Goal: Information Seeking & Learning: Learn about a topic

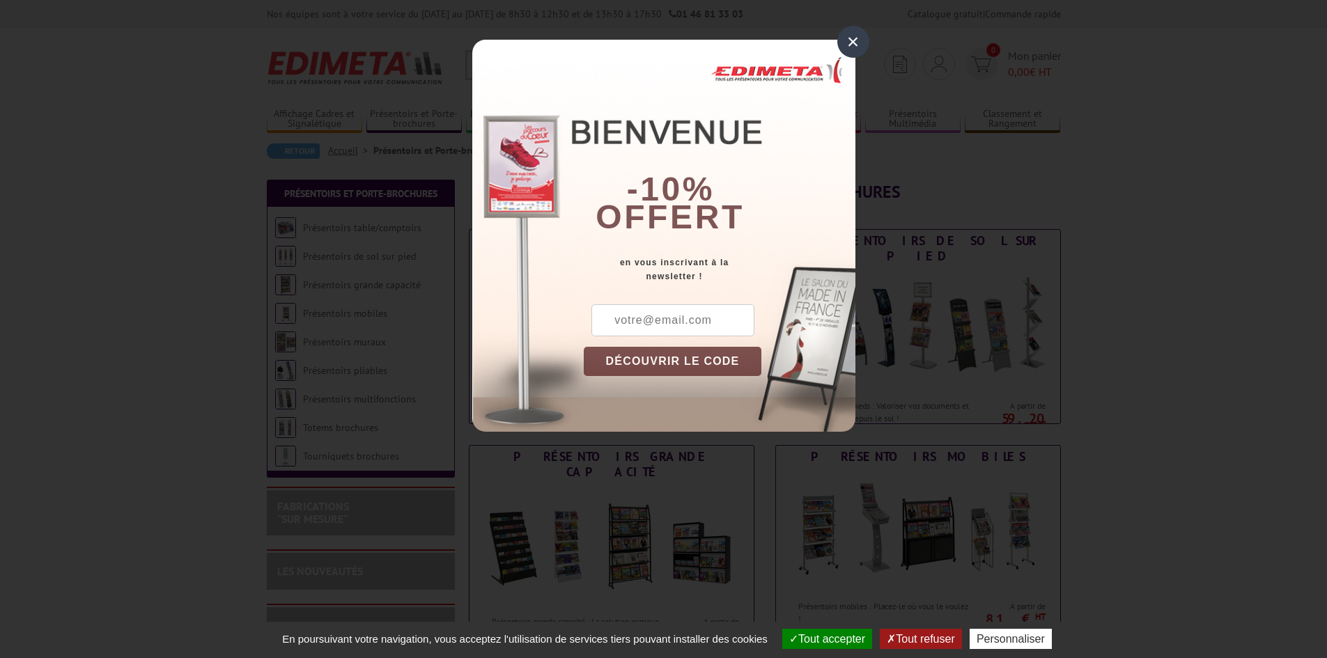
click at [855, 36] on div "×" at bounding box center [853, 42] width 32 height 32
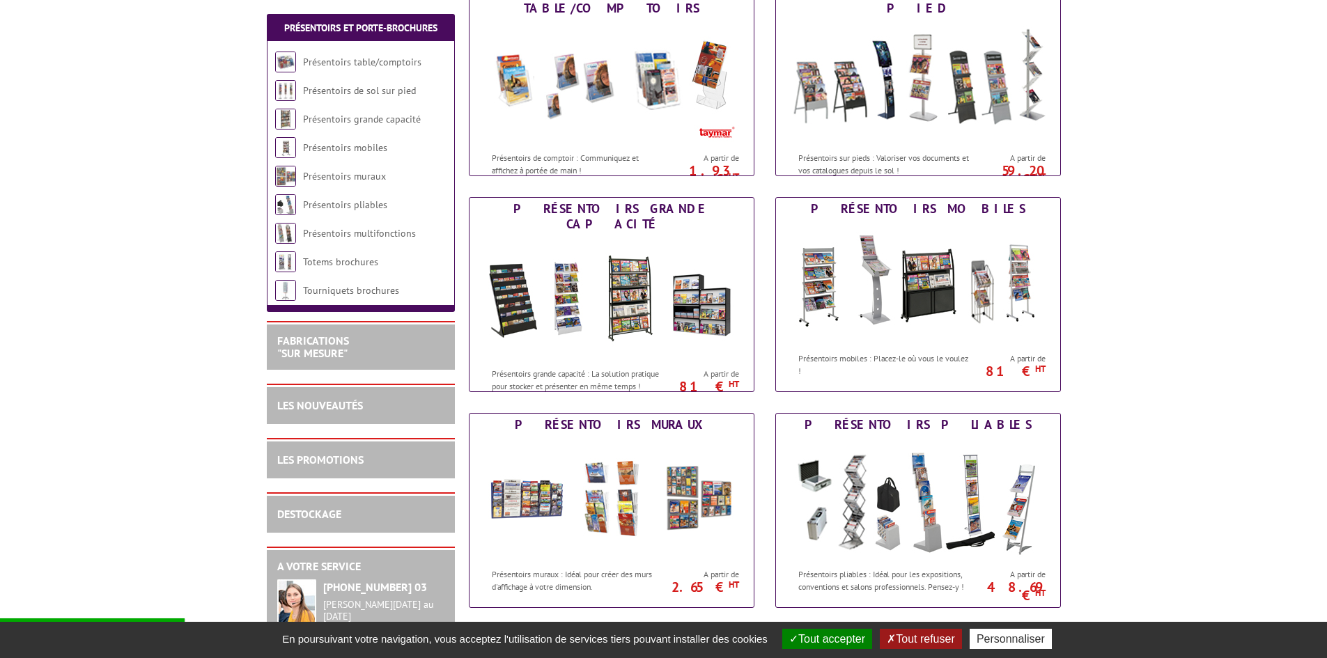
scroll to position [279, 0]
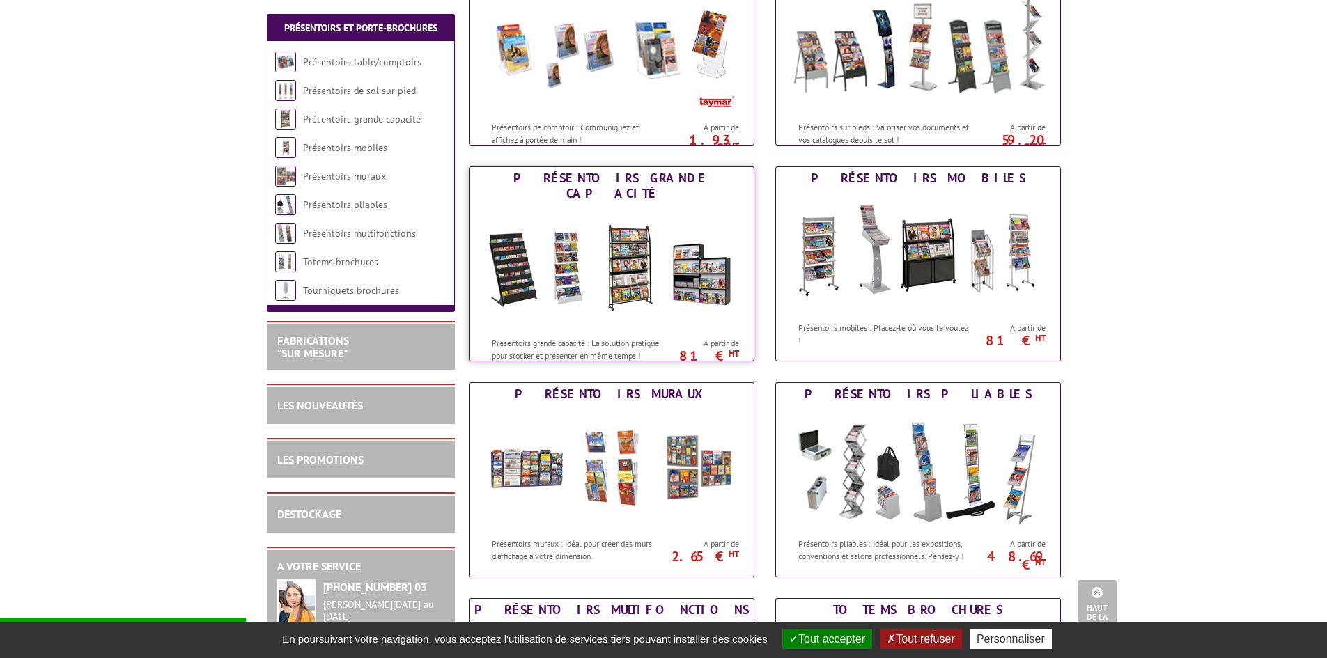
click at [644, 302] on img at bounding box center [612, 267] width 258 height 125
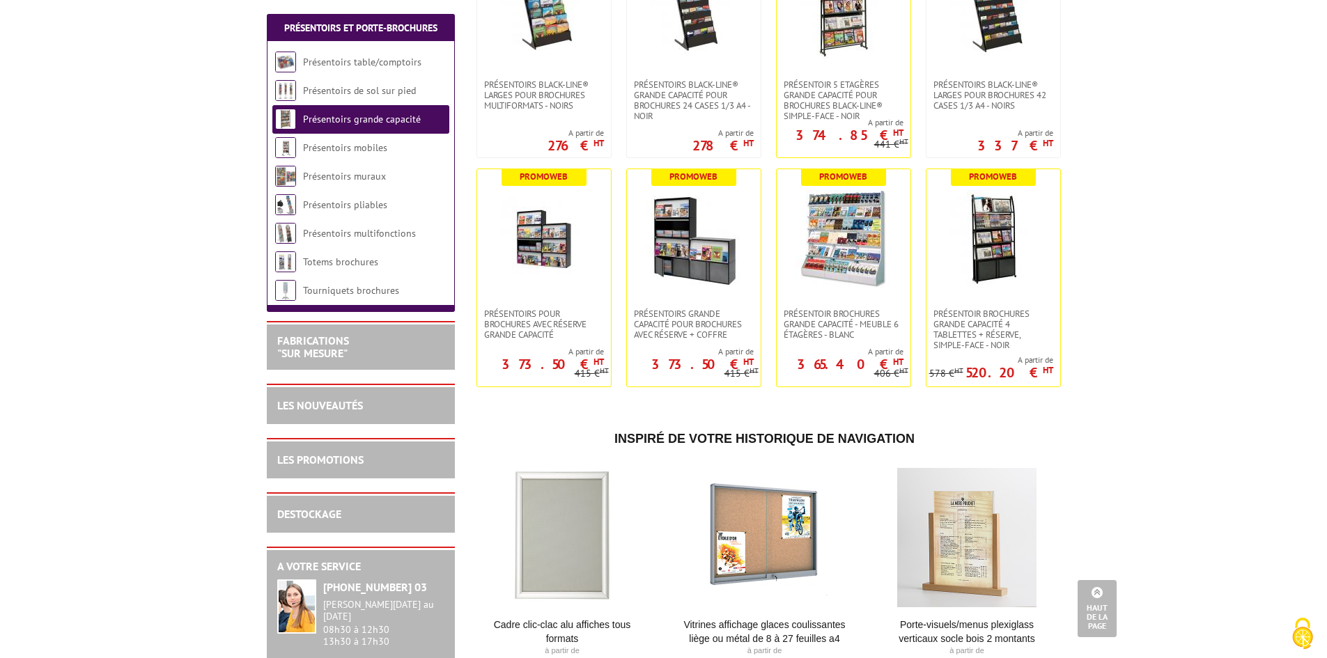
scroll to position [557, 0]
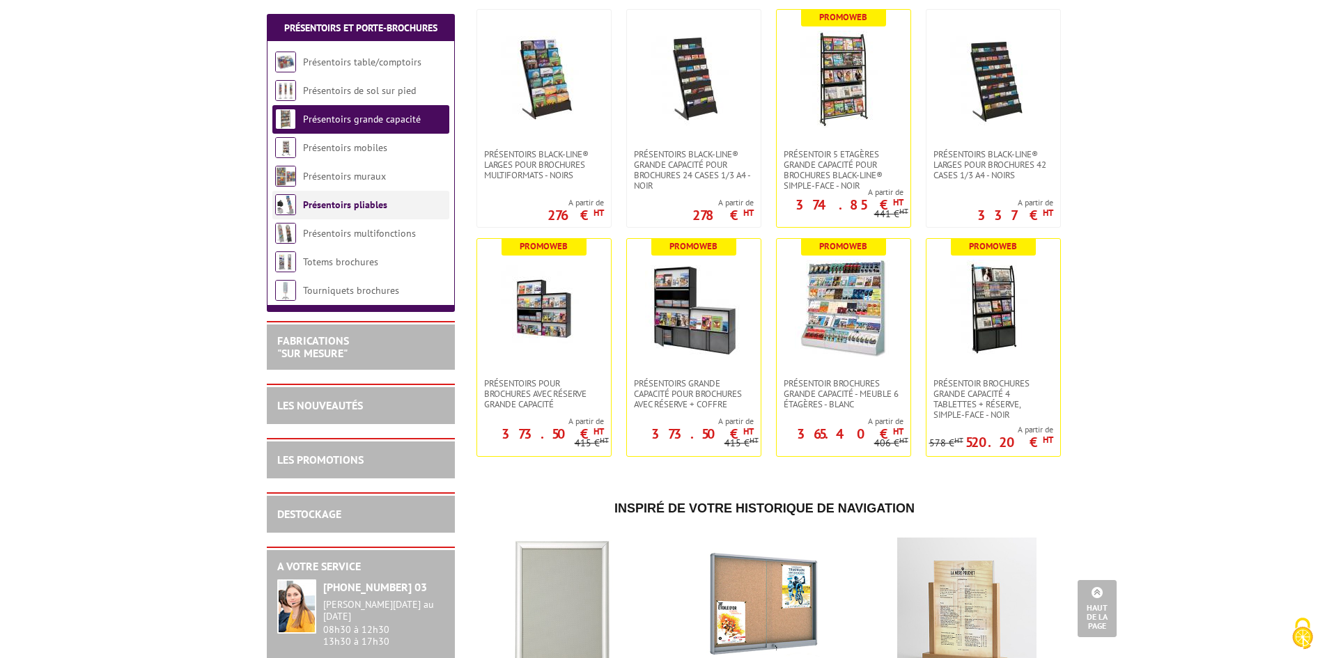
click at [336, 205] on link "Présentoirs pliables" at bounding box center [345, 205] width 84 height 13
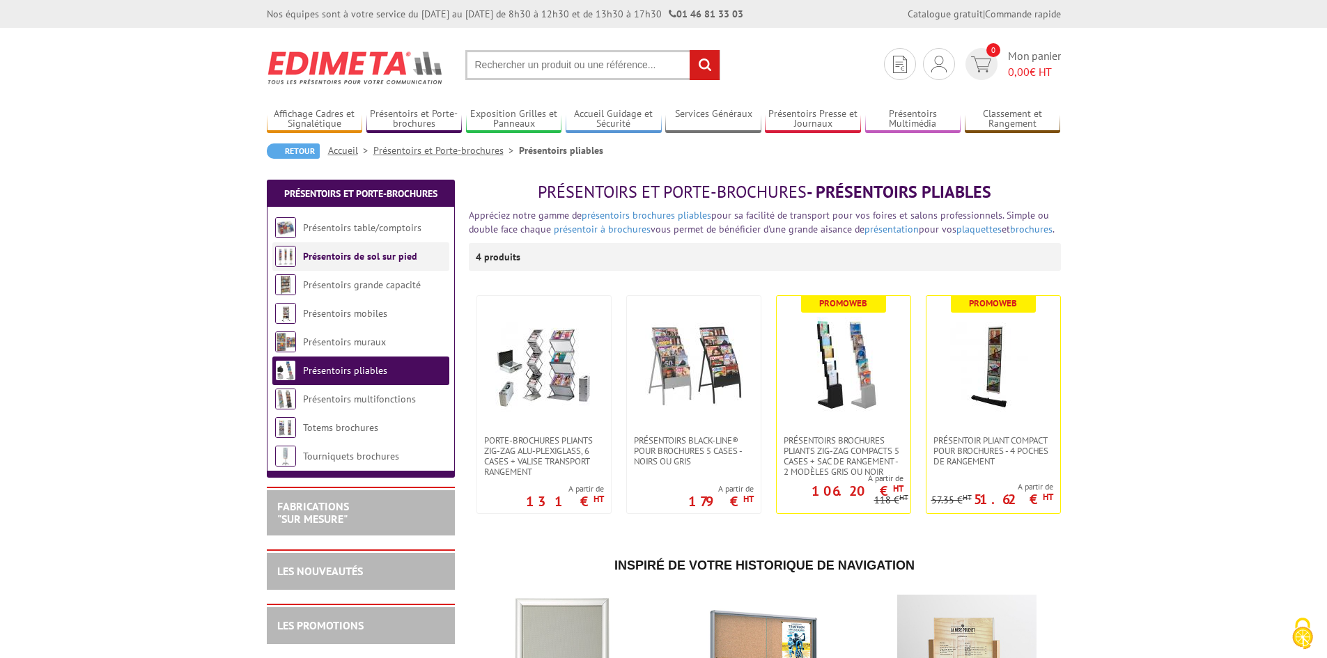
click at [338, 255] on link "Présentoirs de sol sur pied" at bounding box center [360, 256] width 114 height 13
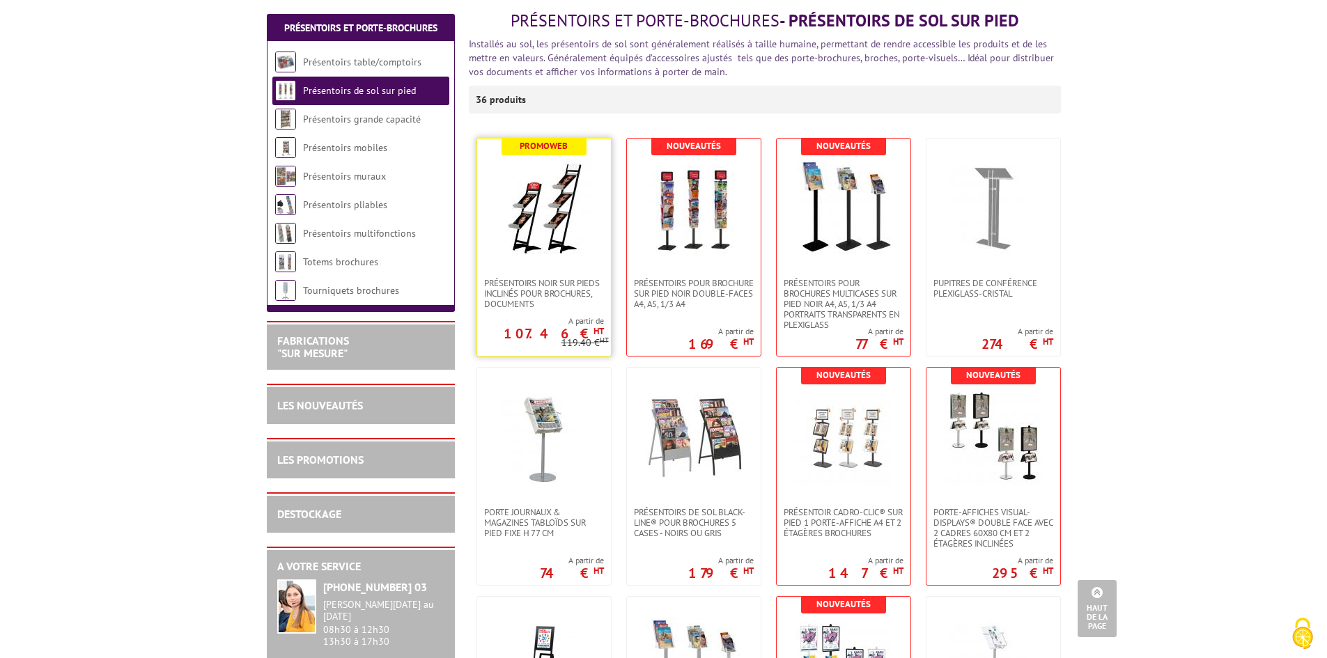
scroll to position [139, 0]
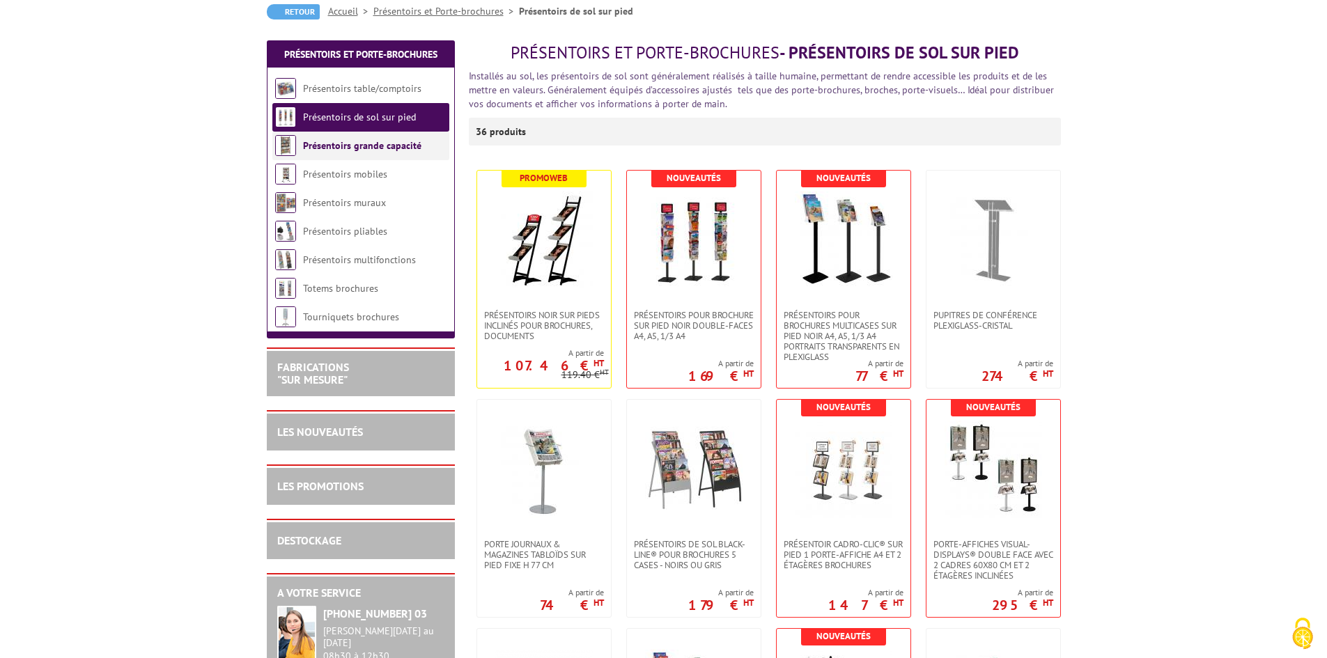
click at [370, 146] on link "Présentoirs grande capacité" at bounding box center [362, 145] width 118 height 13
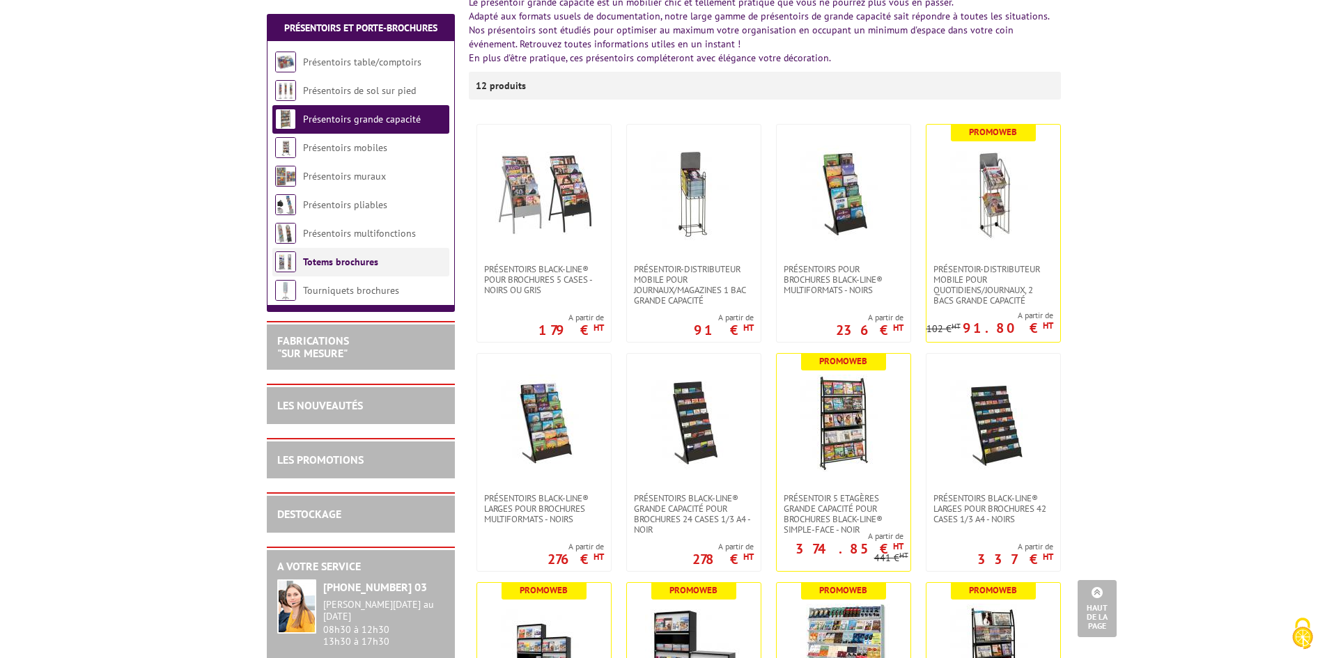
scroll to position [209, 0]
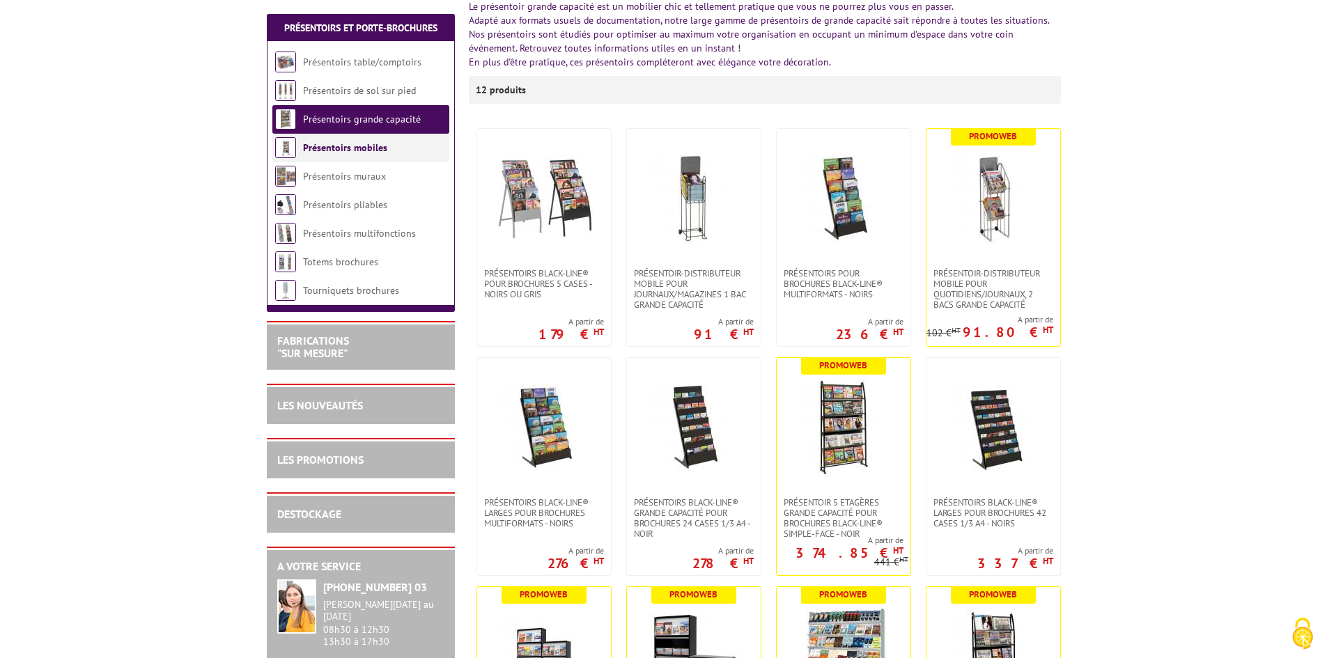
click at [361, 148] on link "Présentoirs mobiles" at bounding box center [345, 147] width 84 height 13
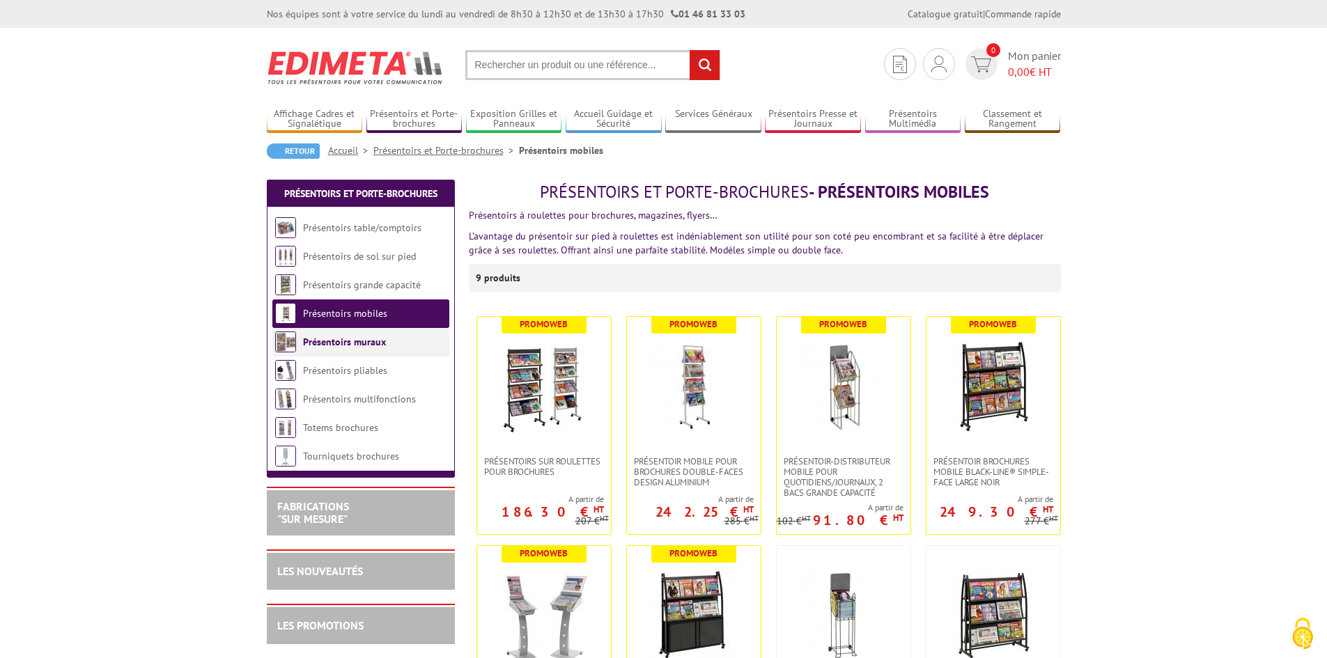
click at [339, 341] on link "Présentoirs muraux" at bounding box center [344, 342] width 83 height 13
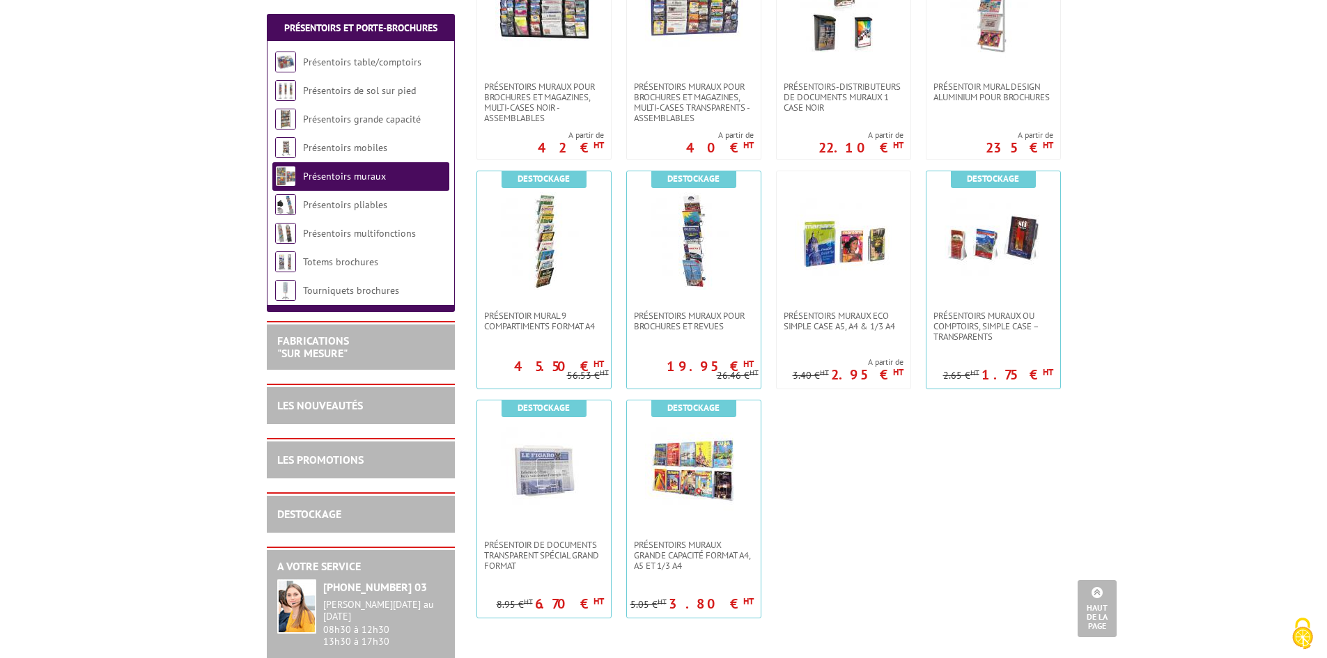
scroll to position [906, 0]
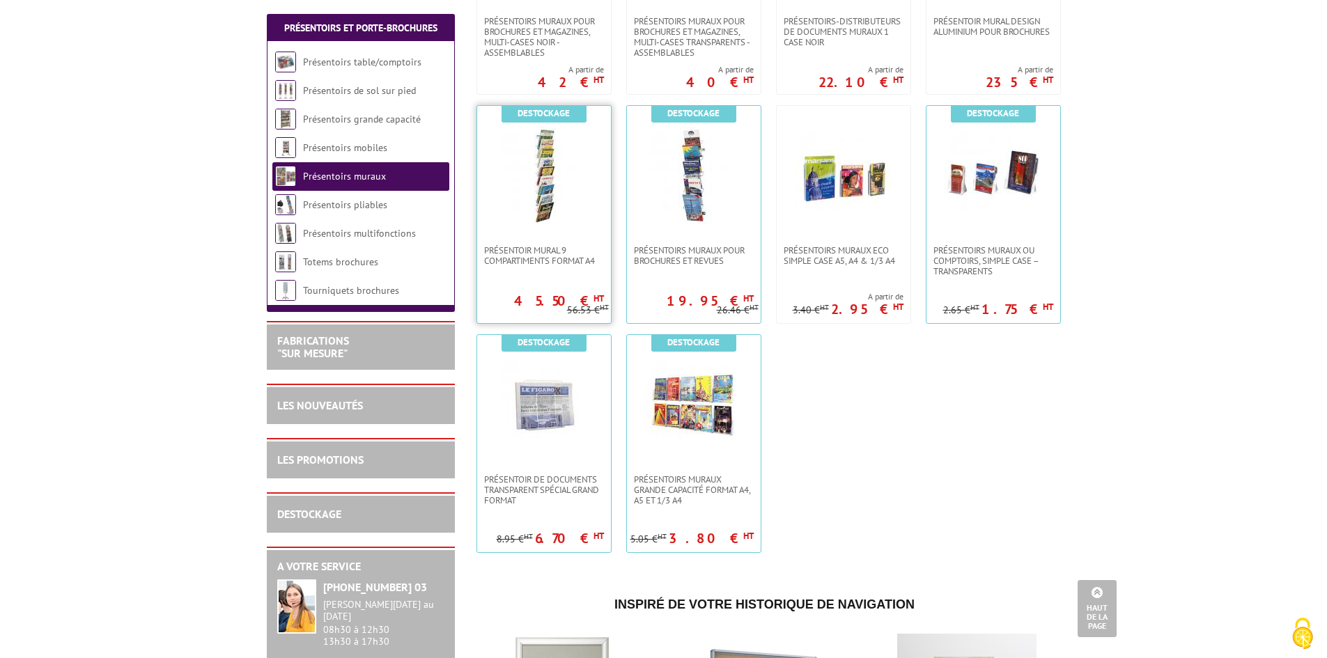
click at [562, 223] on img at bounding box center [544, 176] width 98 height 98
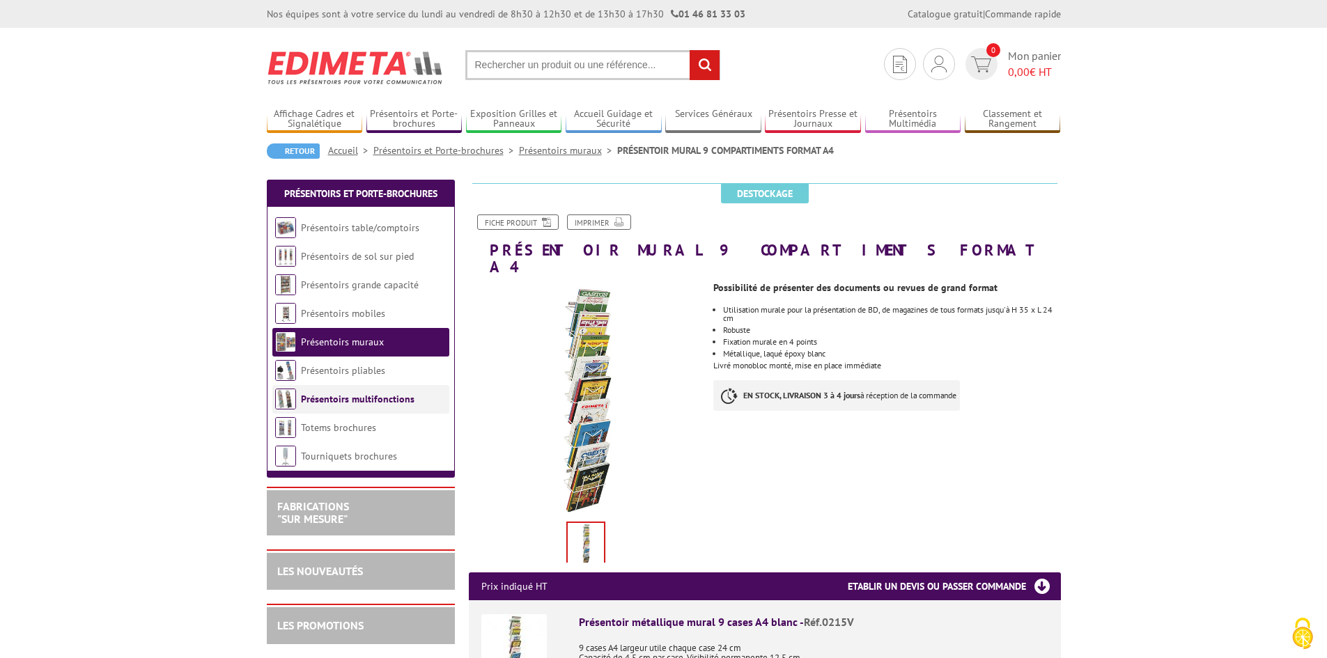
click at [368, 398] on link "Présentoirs multifonctions" at bounding box center [358, 399] width 114 height 13
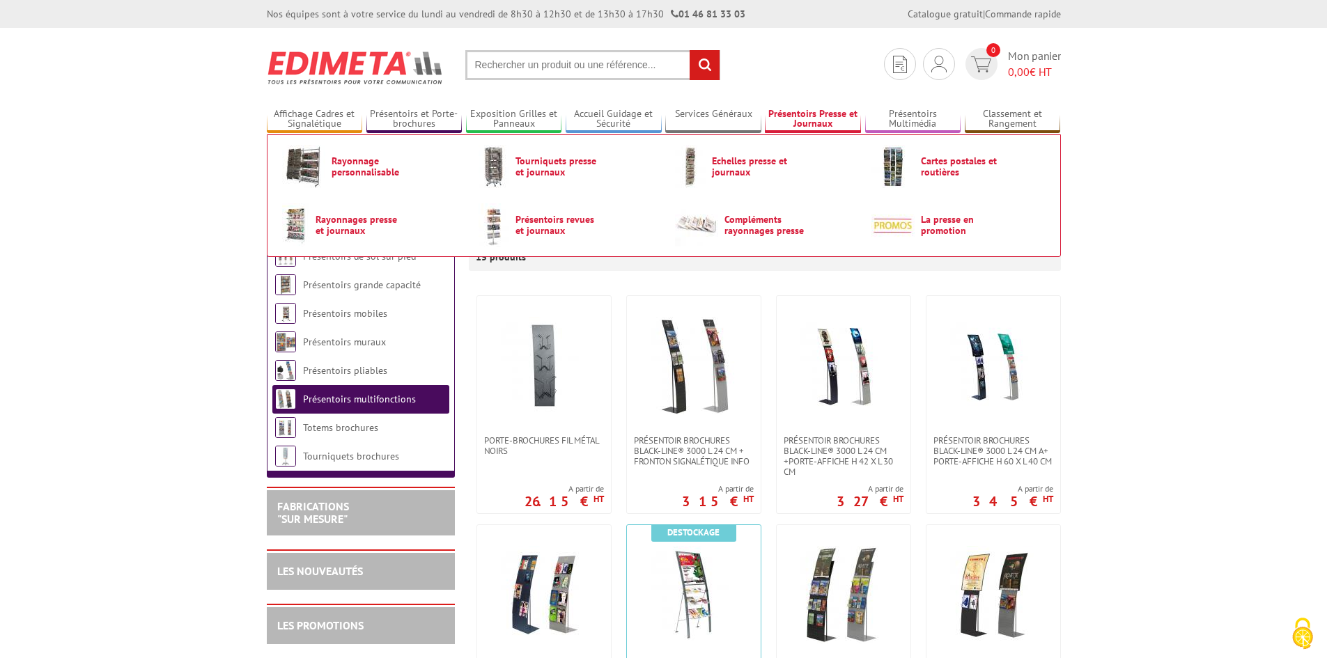
click at [818, 115] on link "Présentoirs Presse et Journaux" at bounding box center [813, 119] width 96 height 23
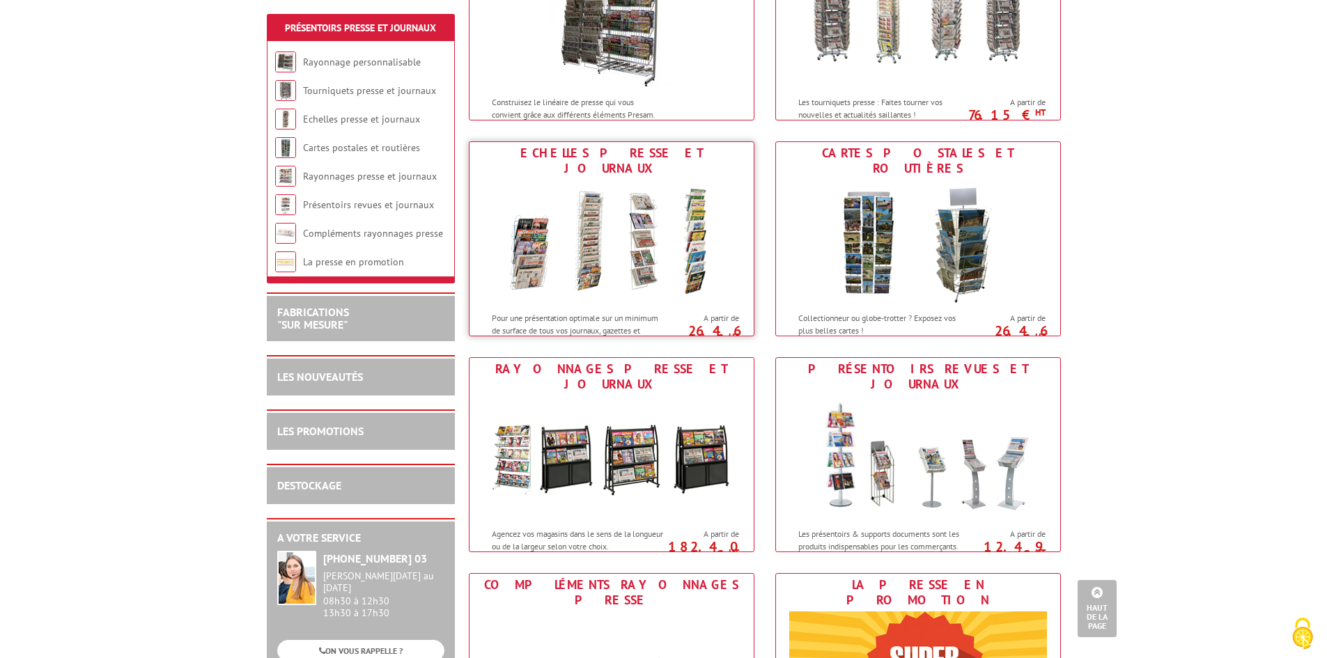
scroll to position [279, 0]
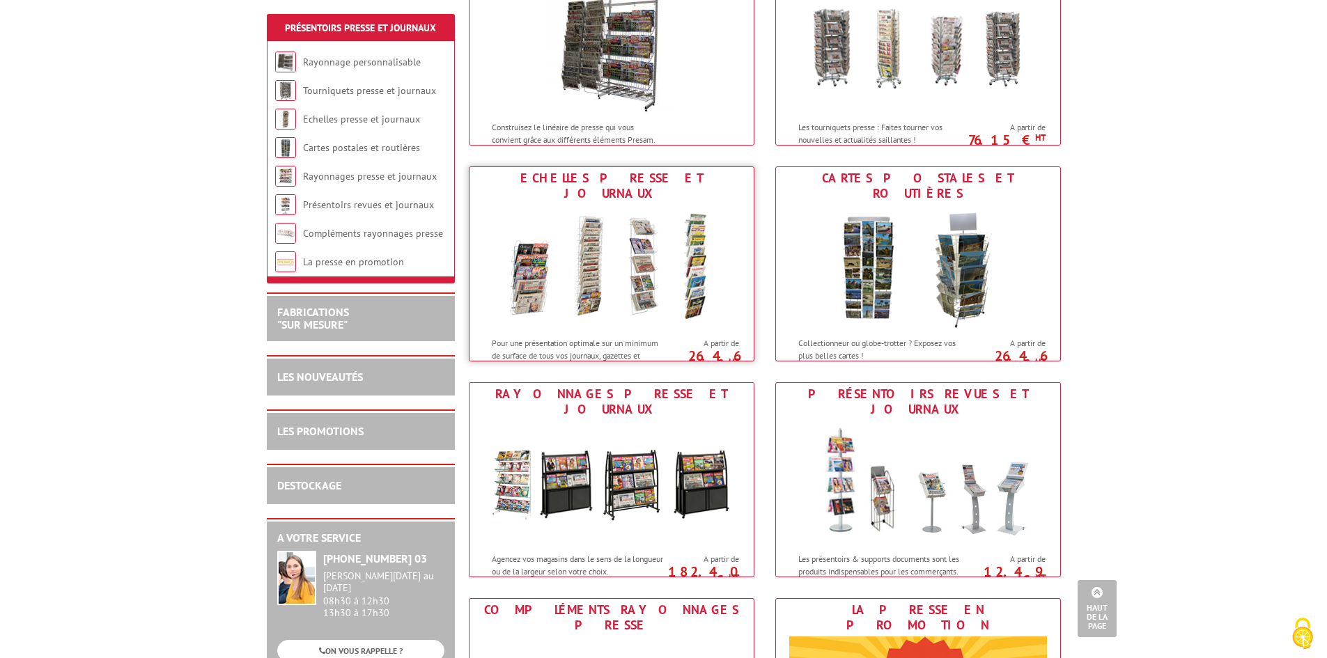
click at [722, 264] on img at bounding box center [612, 267] width 258 height 125
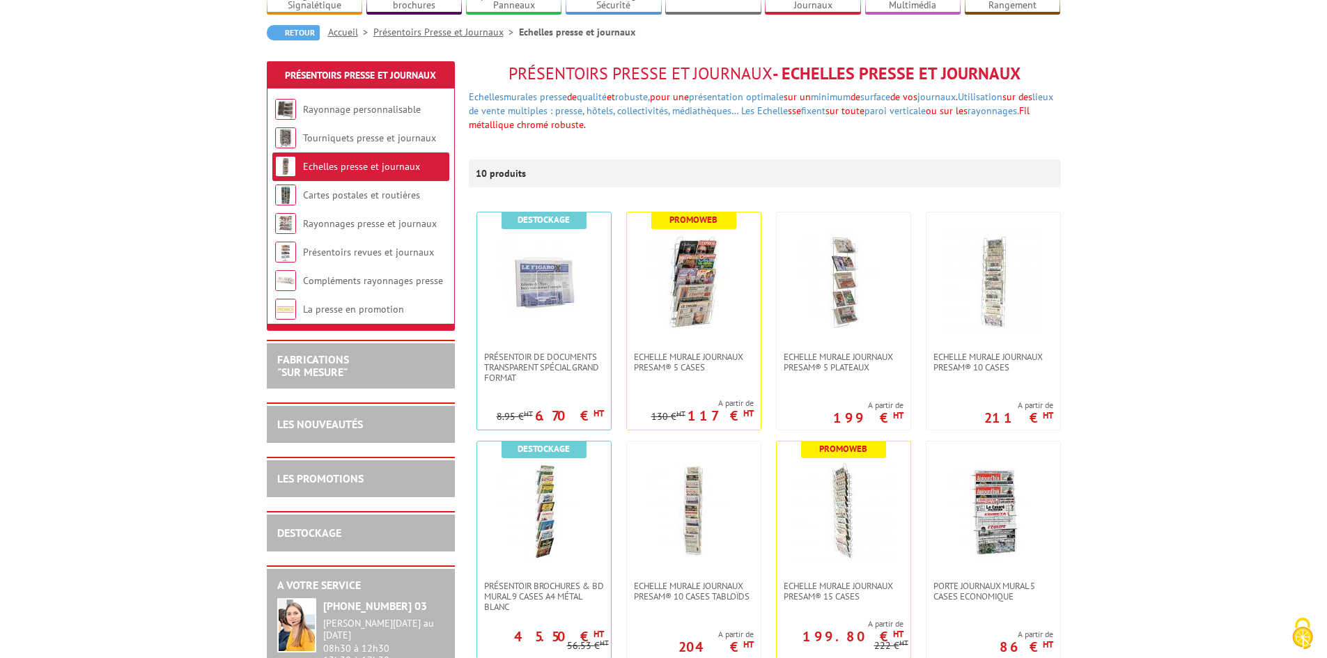
scroll to position [209, 0]
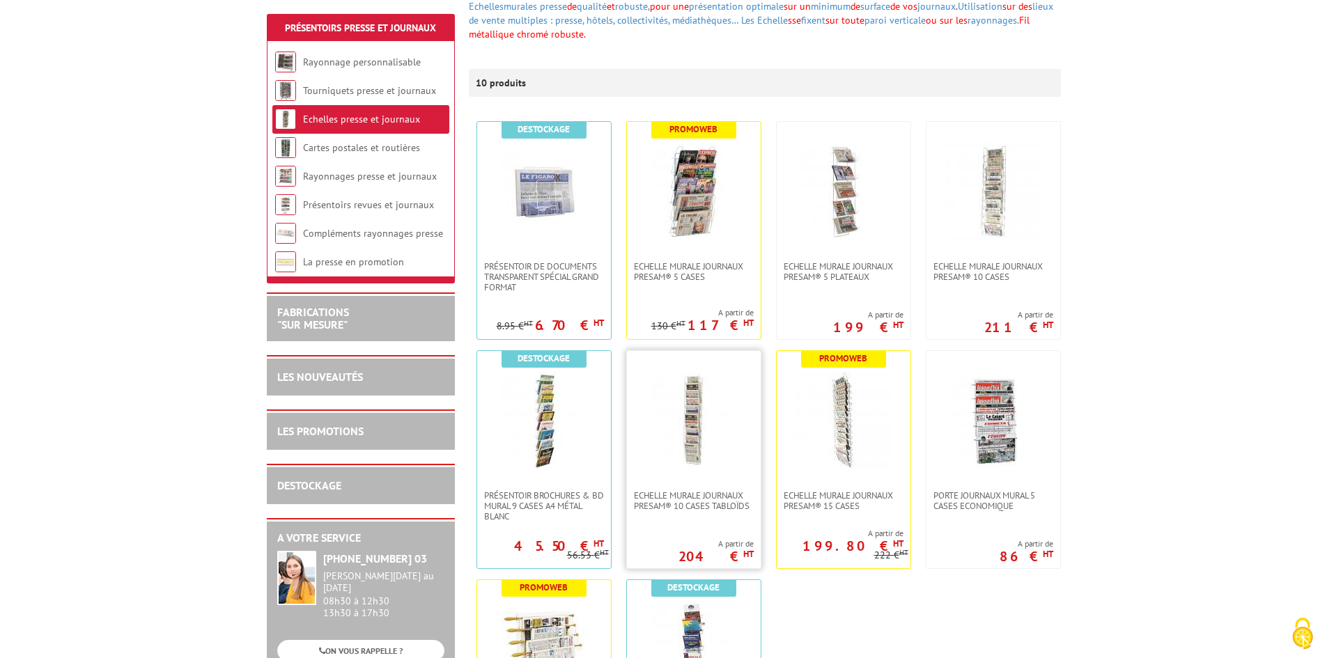
click at [727, 428] on img at bounding box center [694, 421] width 98 height 98
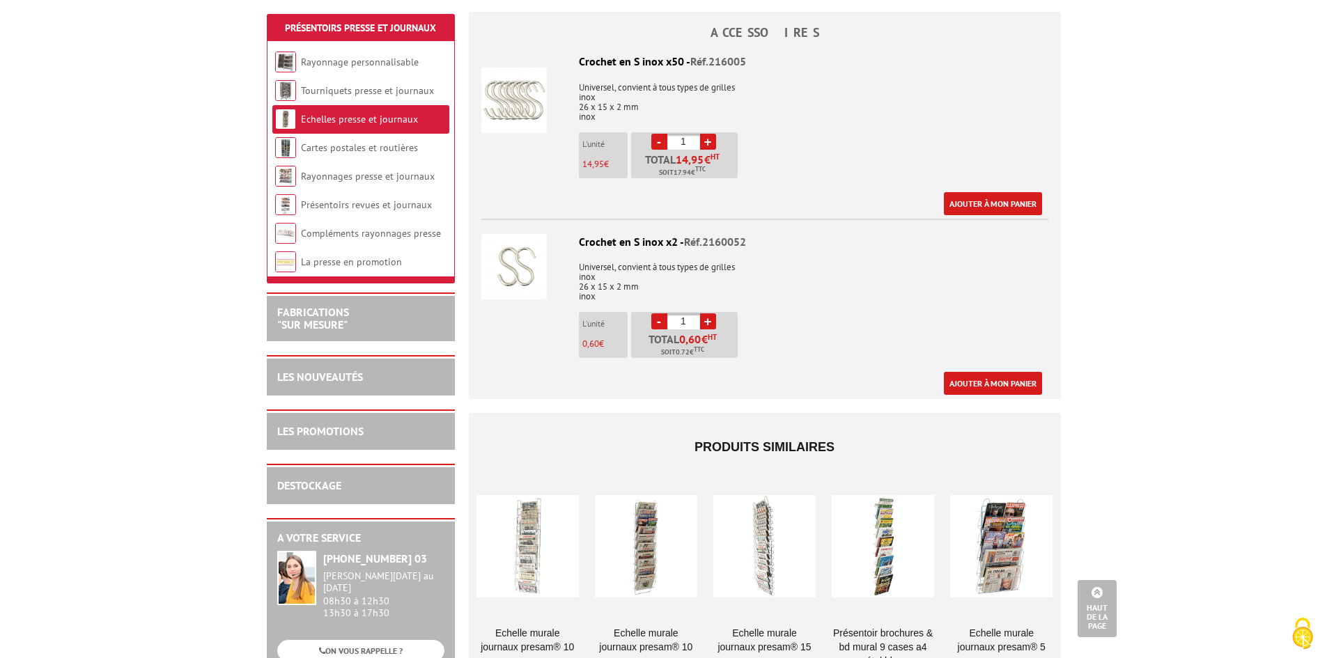
scroll to position [906, 0]
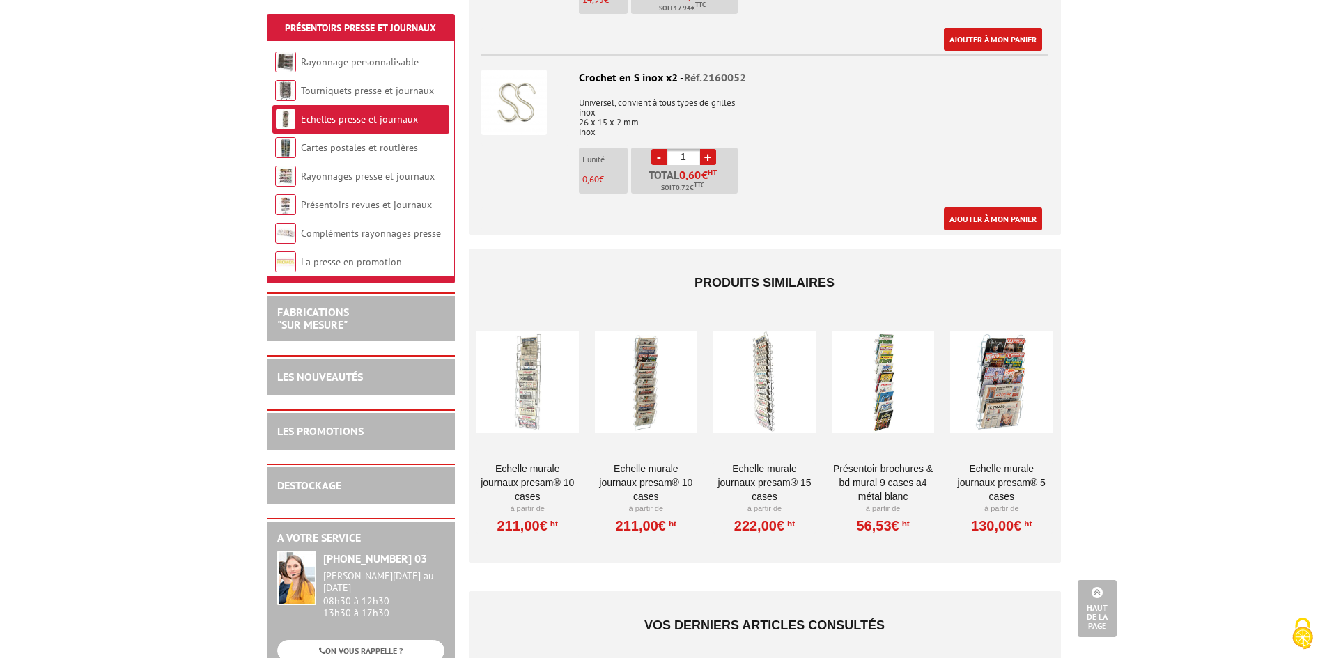
click at [754, 378] on div at bounding box center [764, 381] width 102 height 139
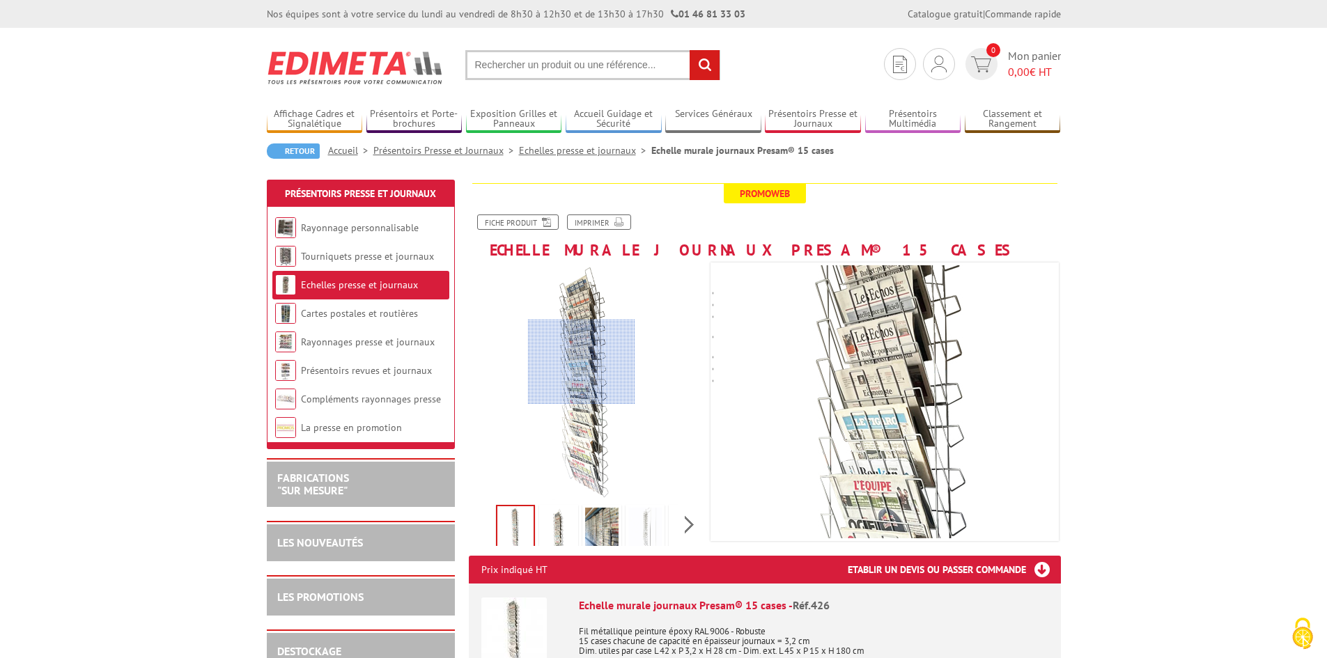
click at [582, 362] on div at bounding box center [581, 362] width 107 height 85
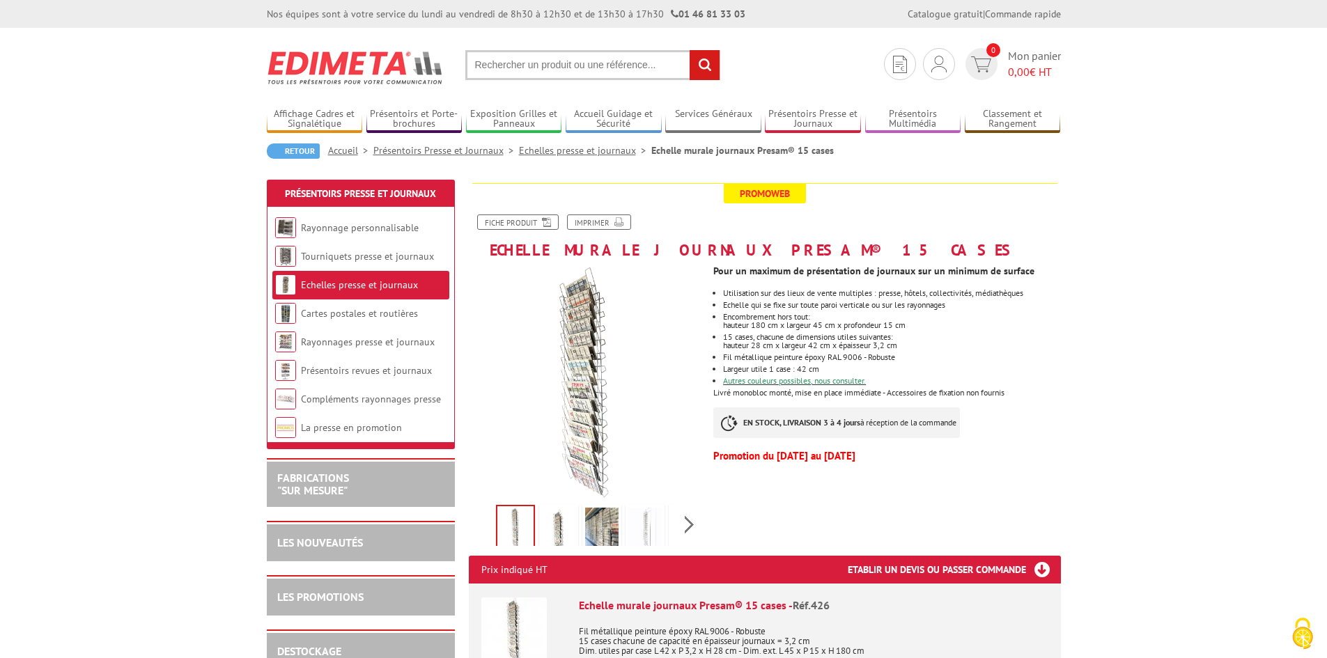
click at [554, 528] on img at bounding box center [558, 529] width 33 height 43
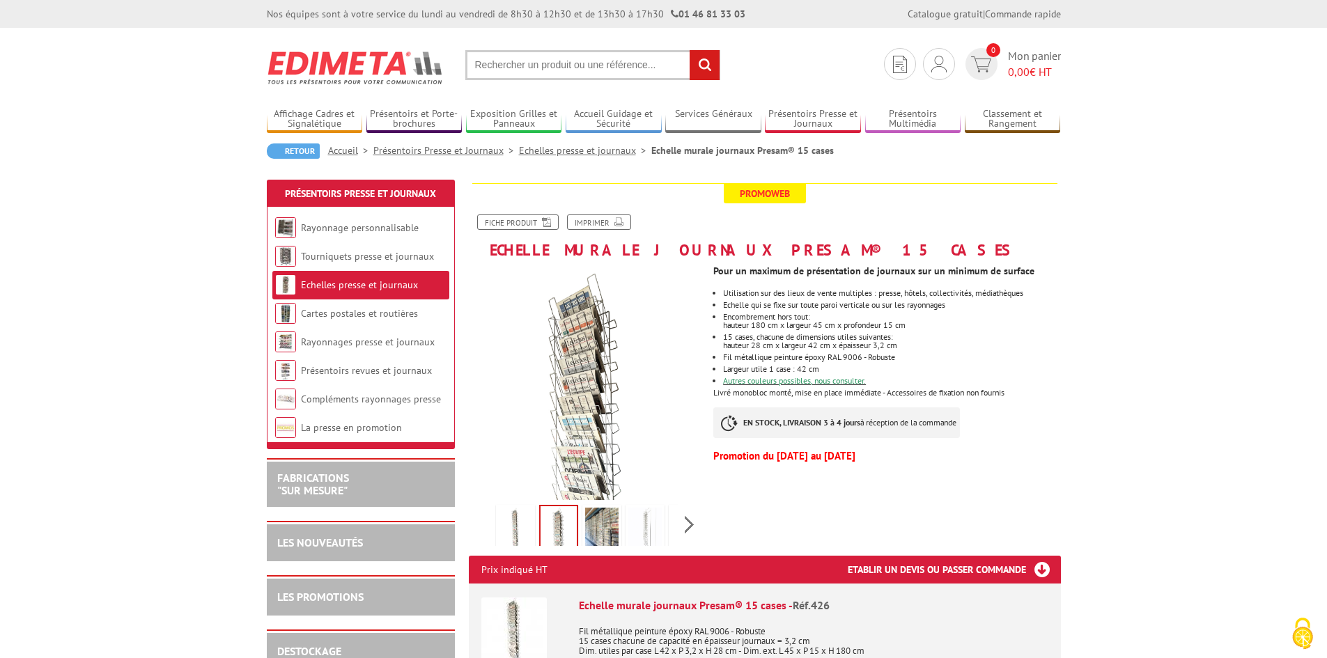
click at [611, 531] on img at bounding box center [601, 529] width 33 height 43
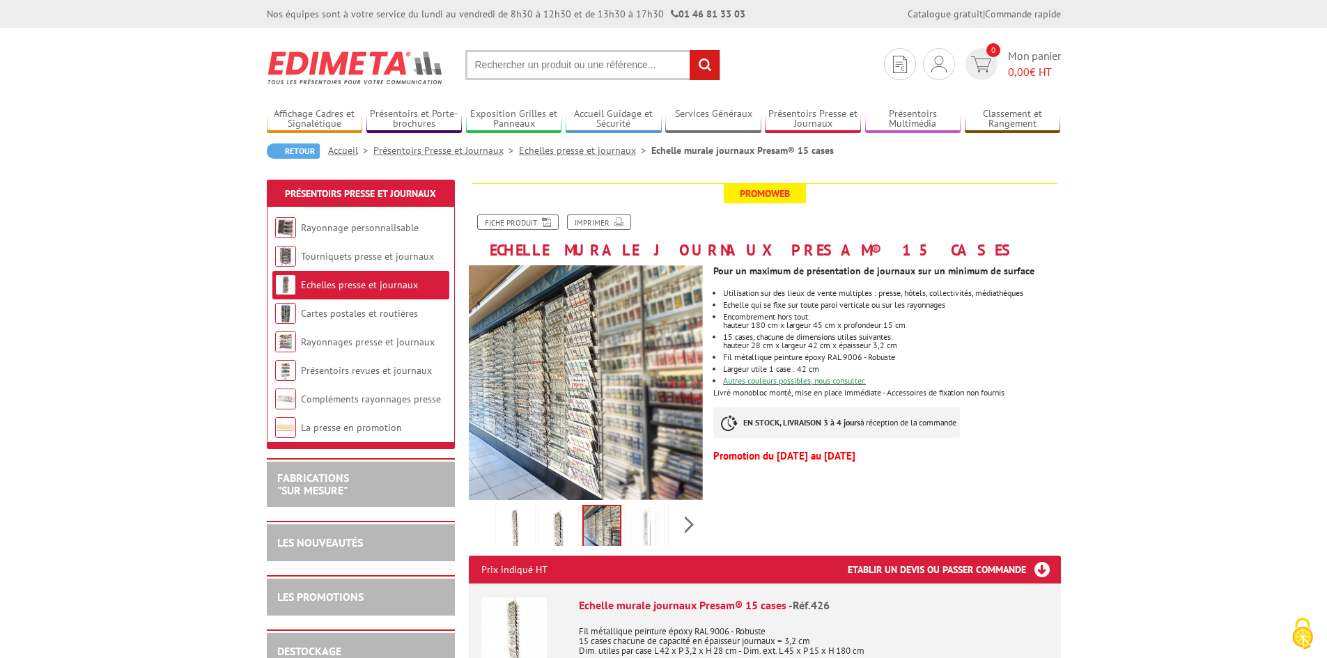
click at [646, 522] on img at bounding box center [644, 529] width 33 height 43
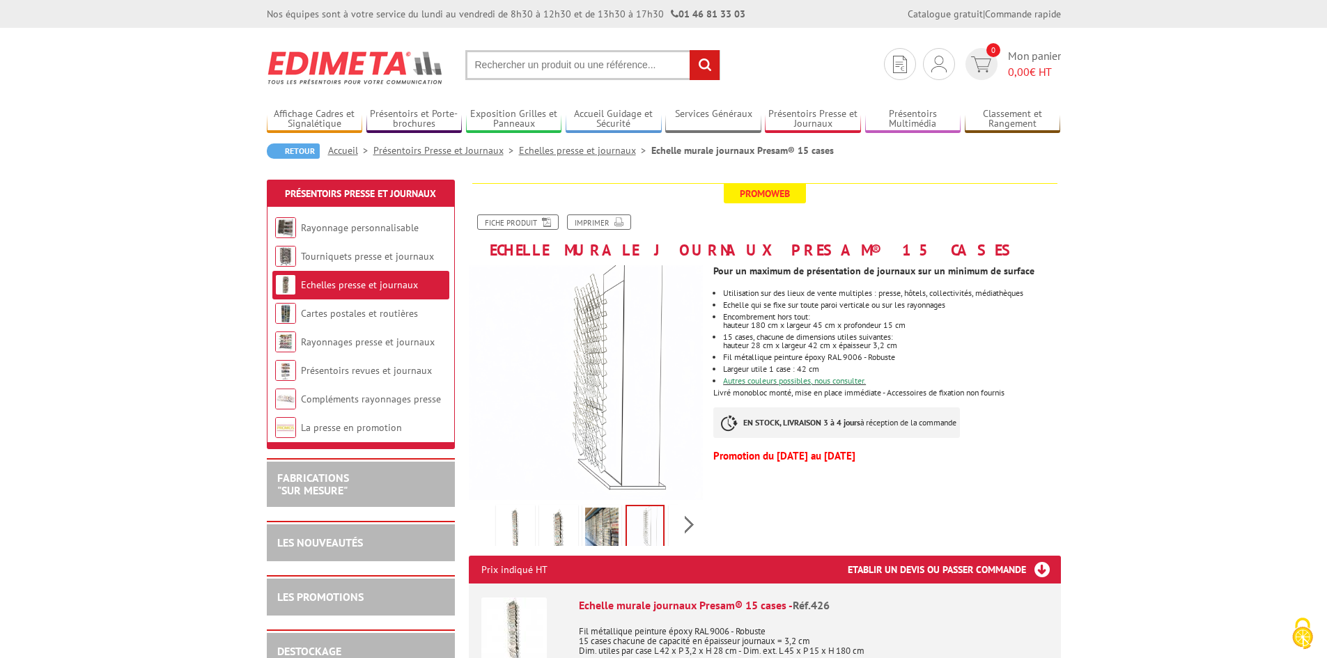
click at [556, 527] on img at bounding box center [558, 529] width 33 height 43
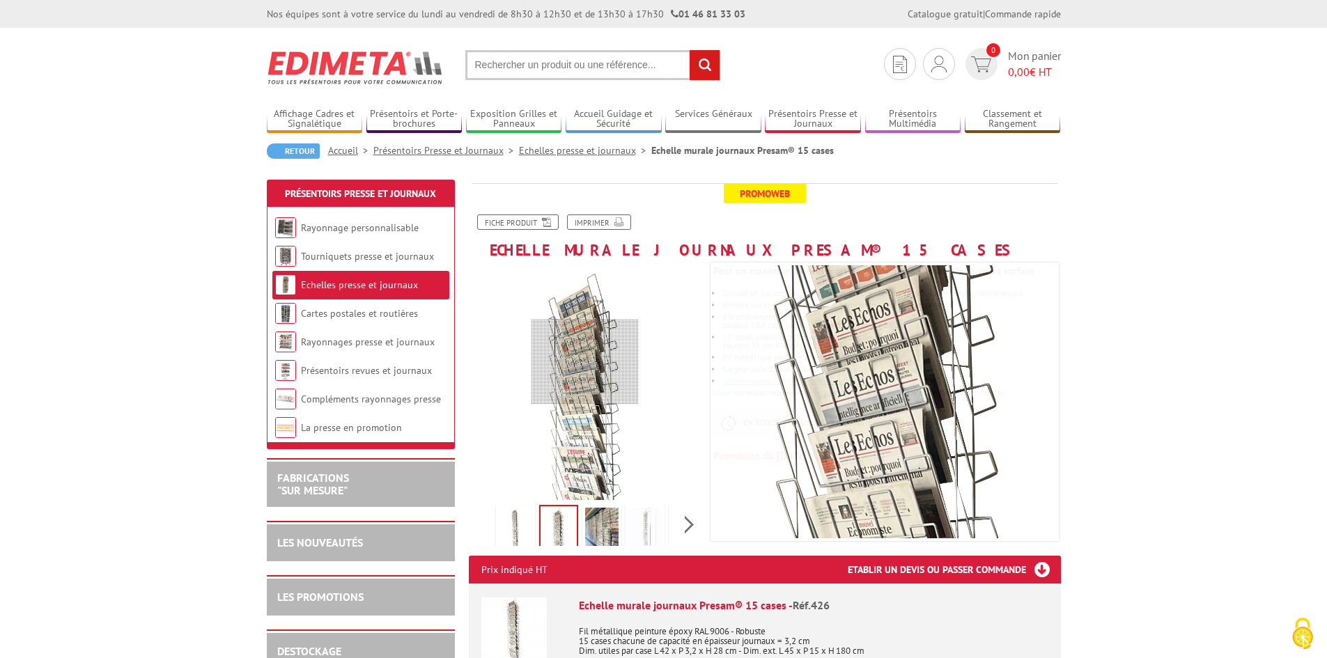
click at [585, 362] on div at bounding box center [584, 362] width 107 height 85
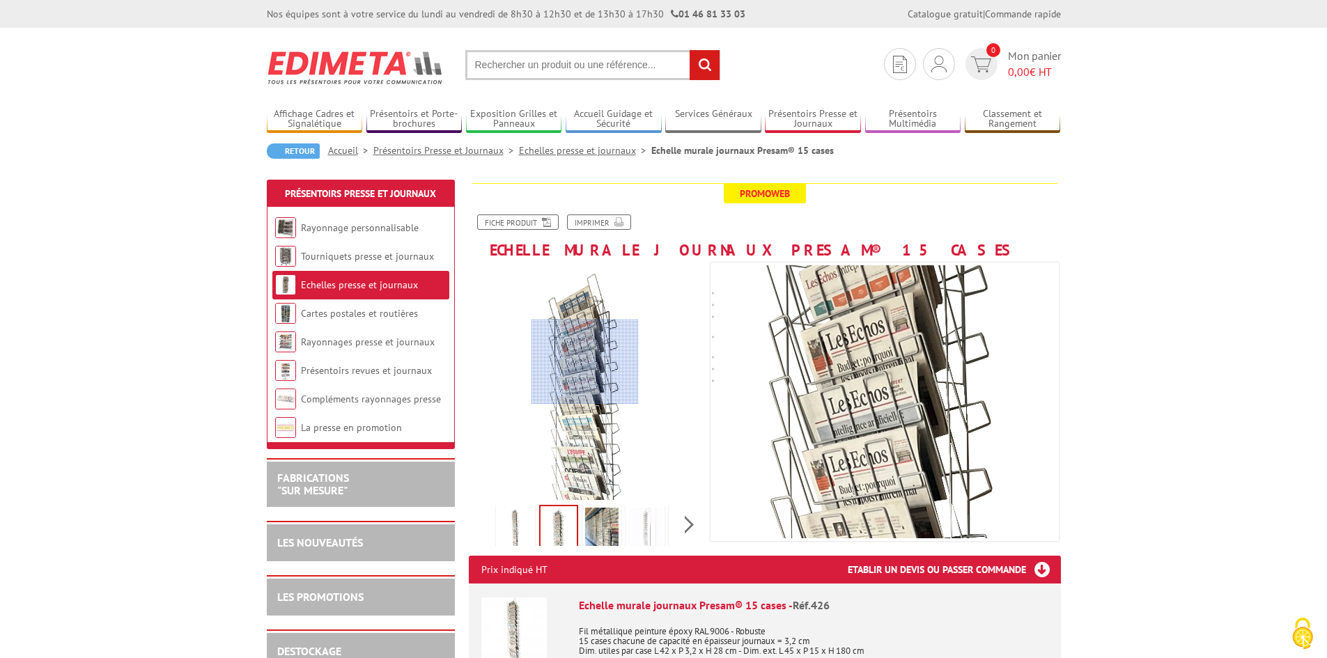
click at [585, 362] on div at bounding box center [584, 362] width 107 height 85
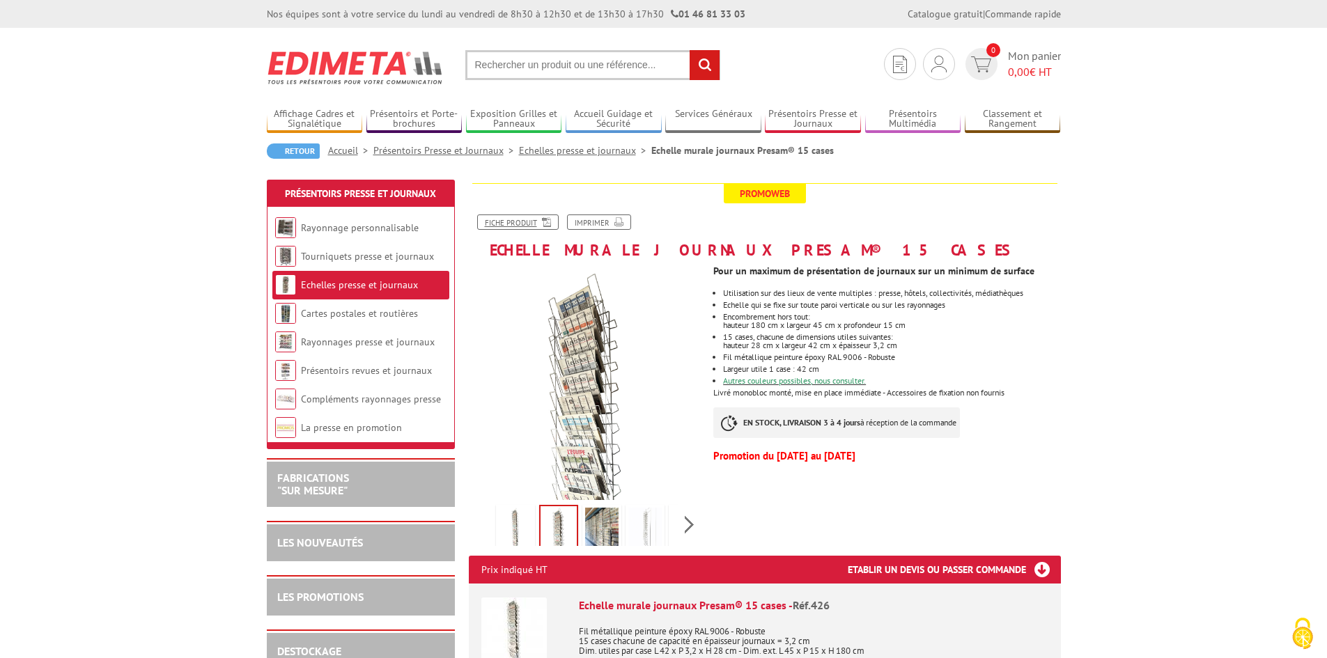
click at [537, 220] on icon at bounding box center [544, 221] width 14 height 12
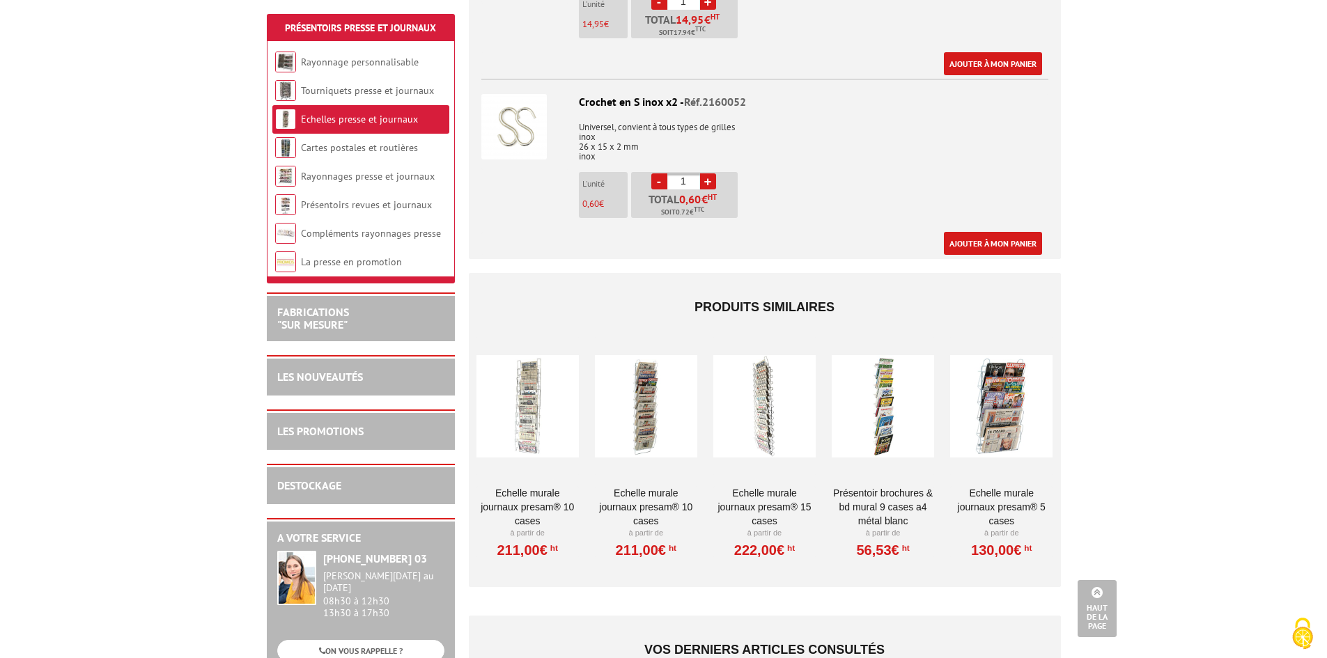
scroll to position [906, 0]
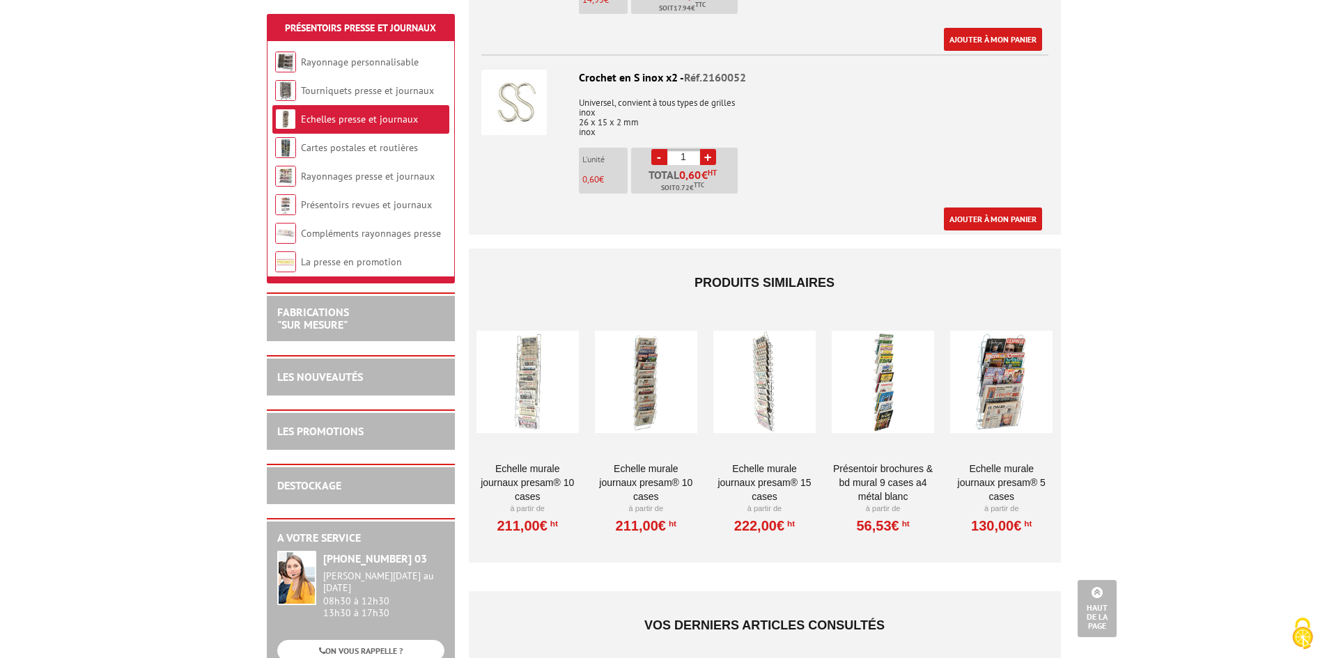
click at [758, 357] on div at bounding box center [764, 381] width 102 height 139
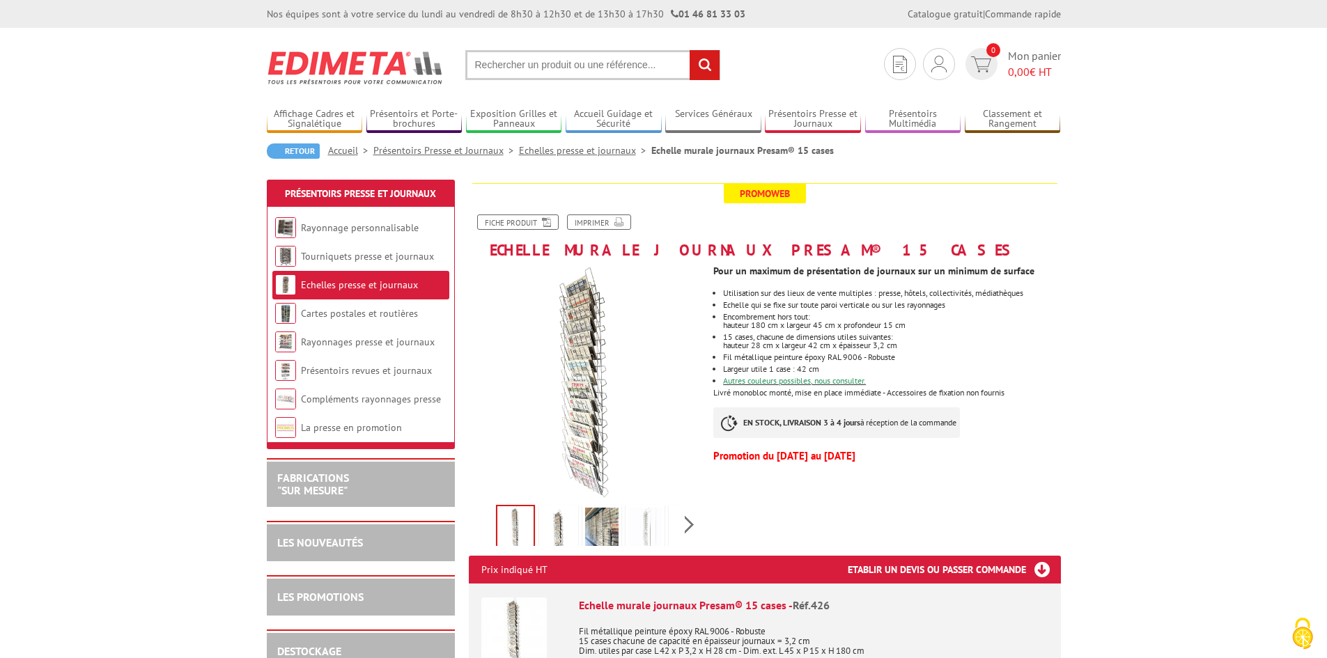
drag, startPoint x: 1082, startPoint y: 286, endPoint x: 513, endPoint y: 349, distance: 573.2
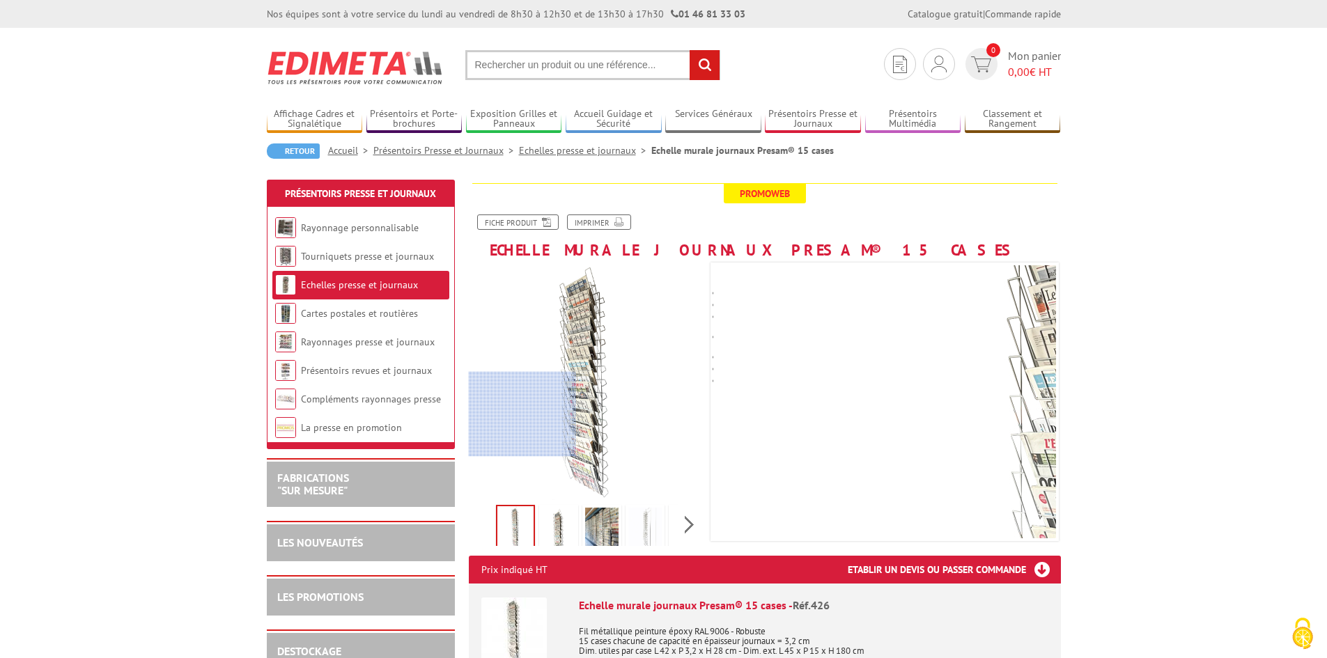
drag, startPoint x: 513, startPoint y: 349, endPoint x: 504, endPoint y: 414, distance: 66.0
click at [504, 414] on div at bounding box center [586, 382] width 235 height 235
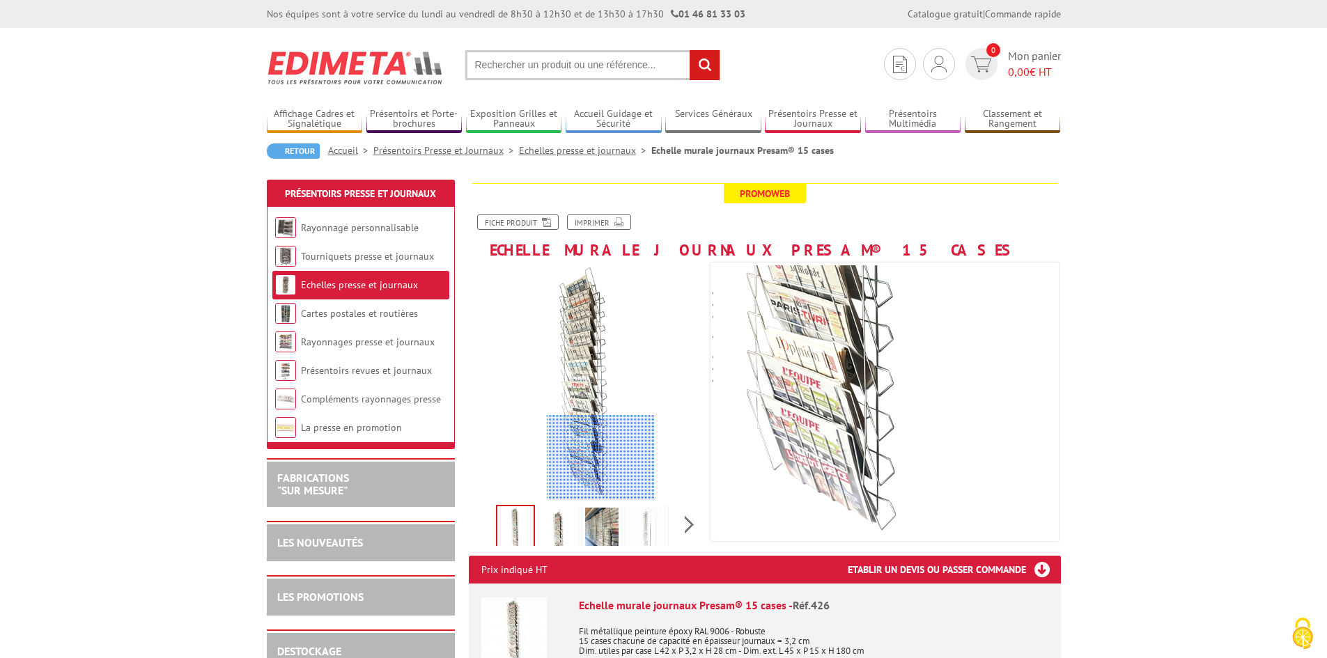
drag, startPoint x: 547, startPoint y: 279, endPoint x: 592, endPoint y: 424, distance: 151.1
click at [592, 424] on div at bounding box center [601, 457] width 107 height 85
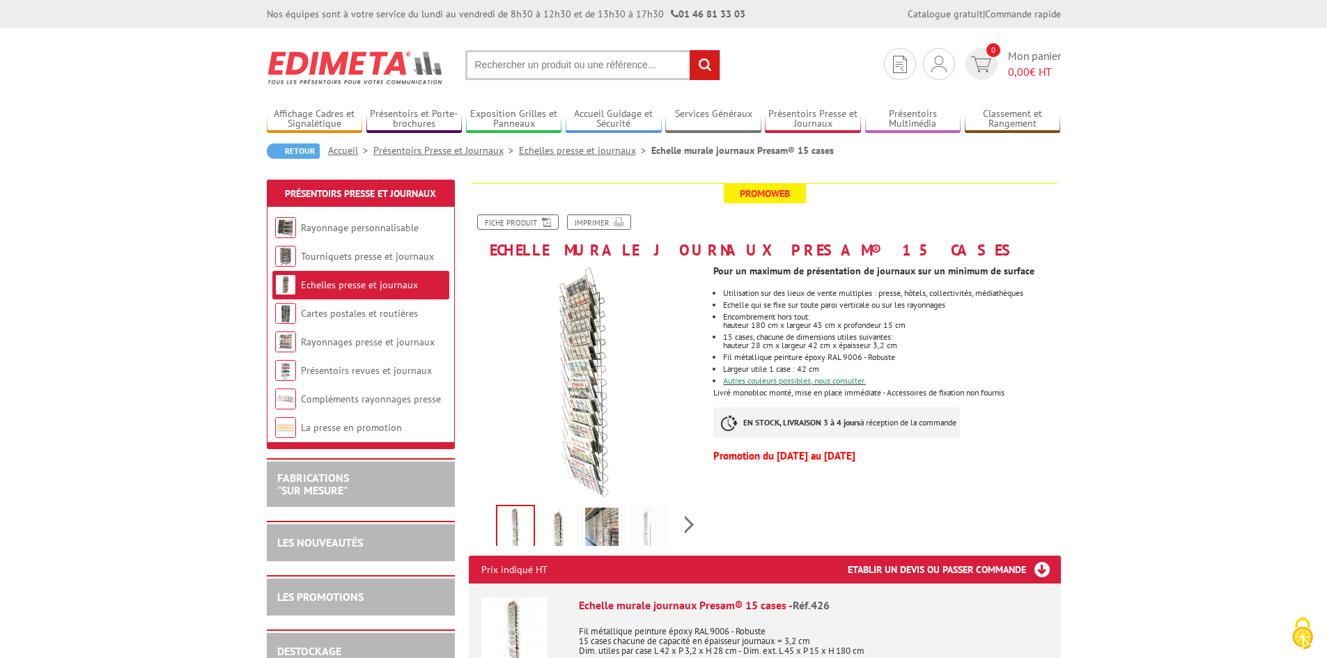
drag, startPoint x: 466, startPoint y: 267, endPoint x: 1132, endPoint y: 254, distance: 666.0
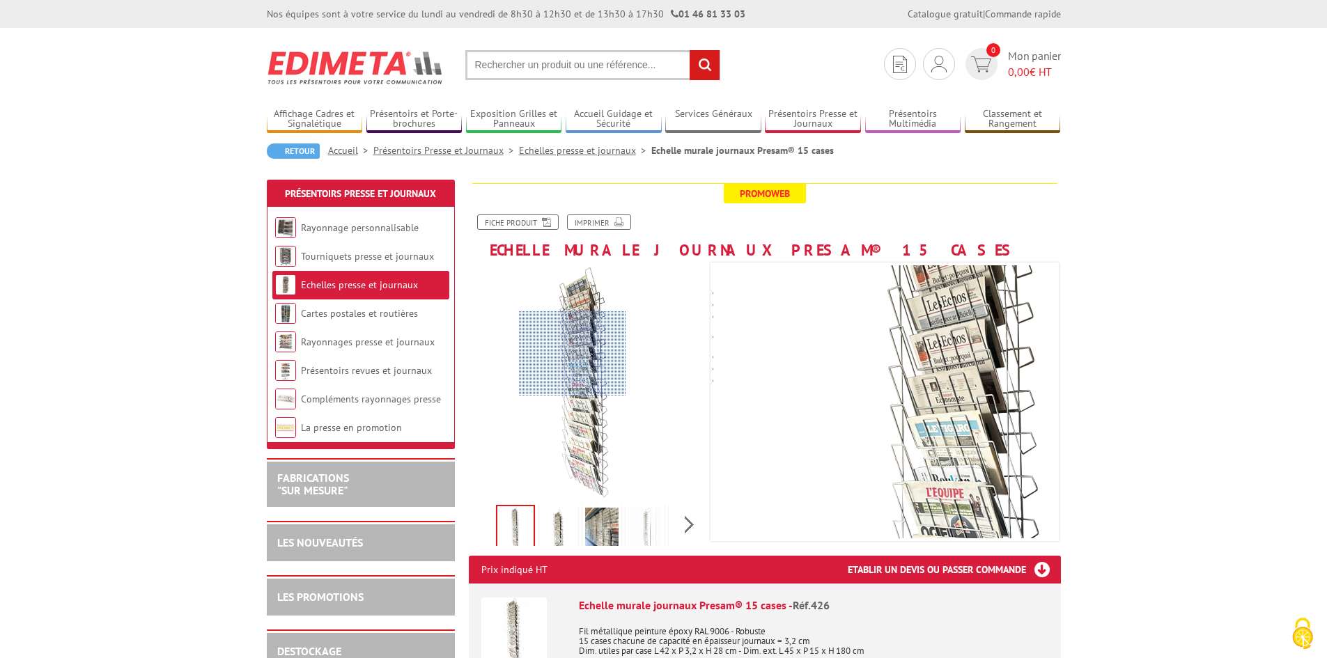
click at [577, 352] on div at bounding box center [572, 353] width 107 height 85
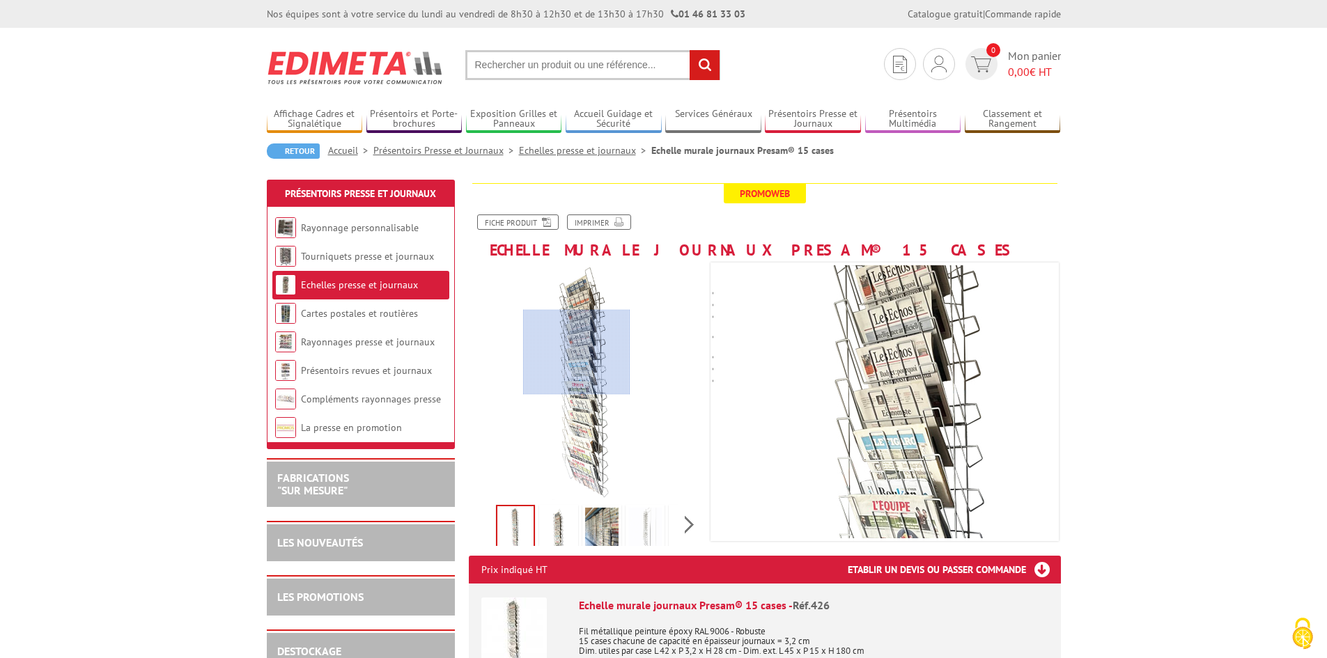
click at [577, 352] on div at bounding box center [576, 352] width 107 height 85
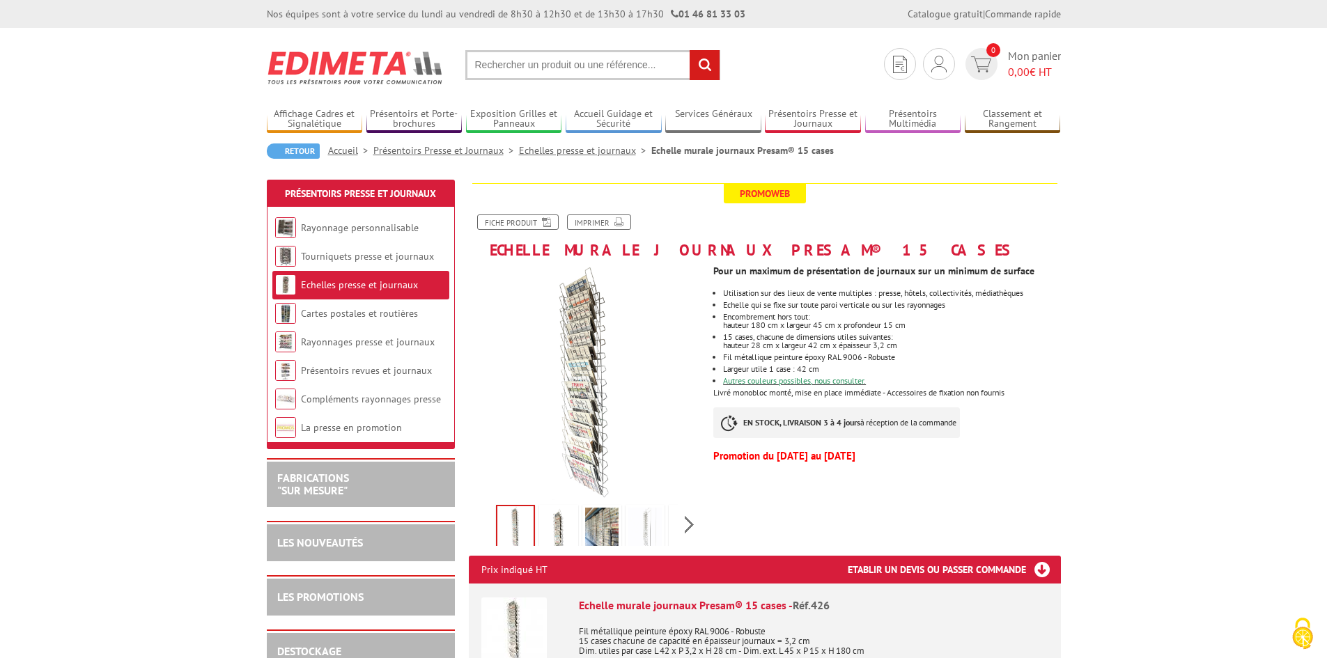
click at [652, 522] on img at bounding box center [644, 529] width 33 height 43
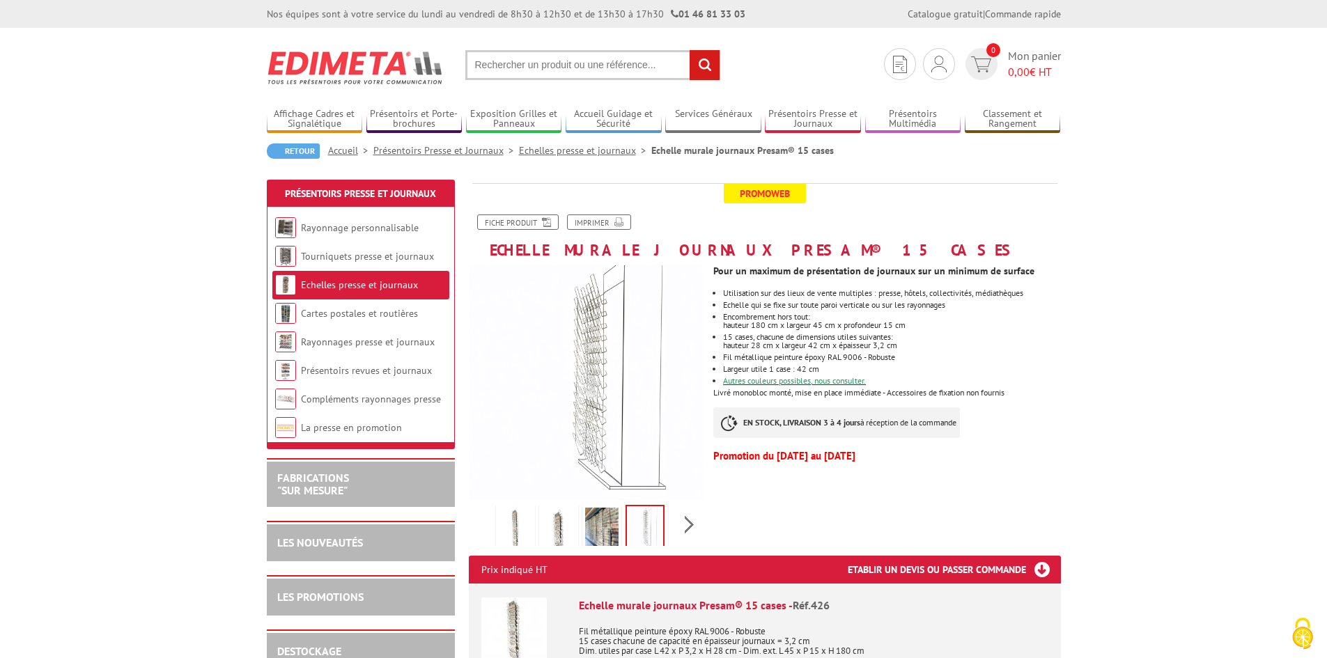
click at [652, 522] on img at bounding box center [645, 527] width 36 height 43
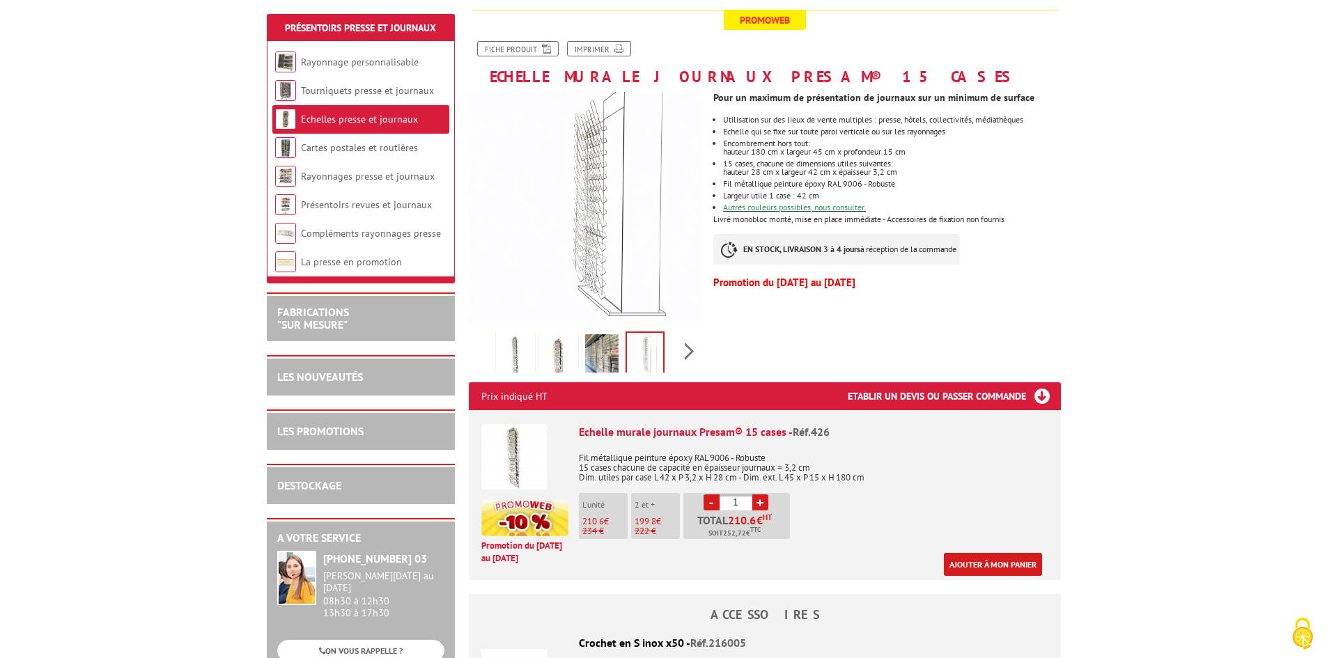
scroll to position [209, 0]
